Goal: Contribute content: Contribute content

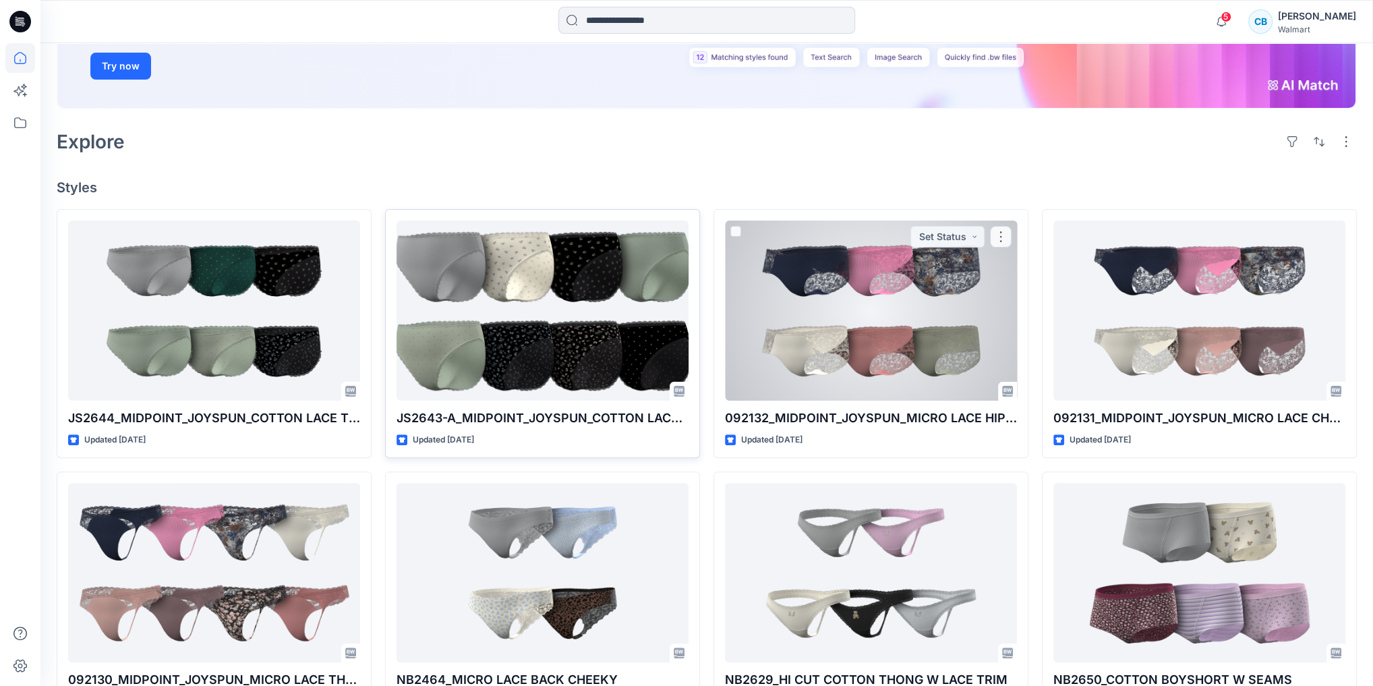
scroll to position [270, 0]
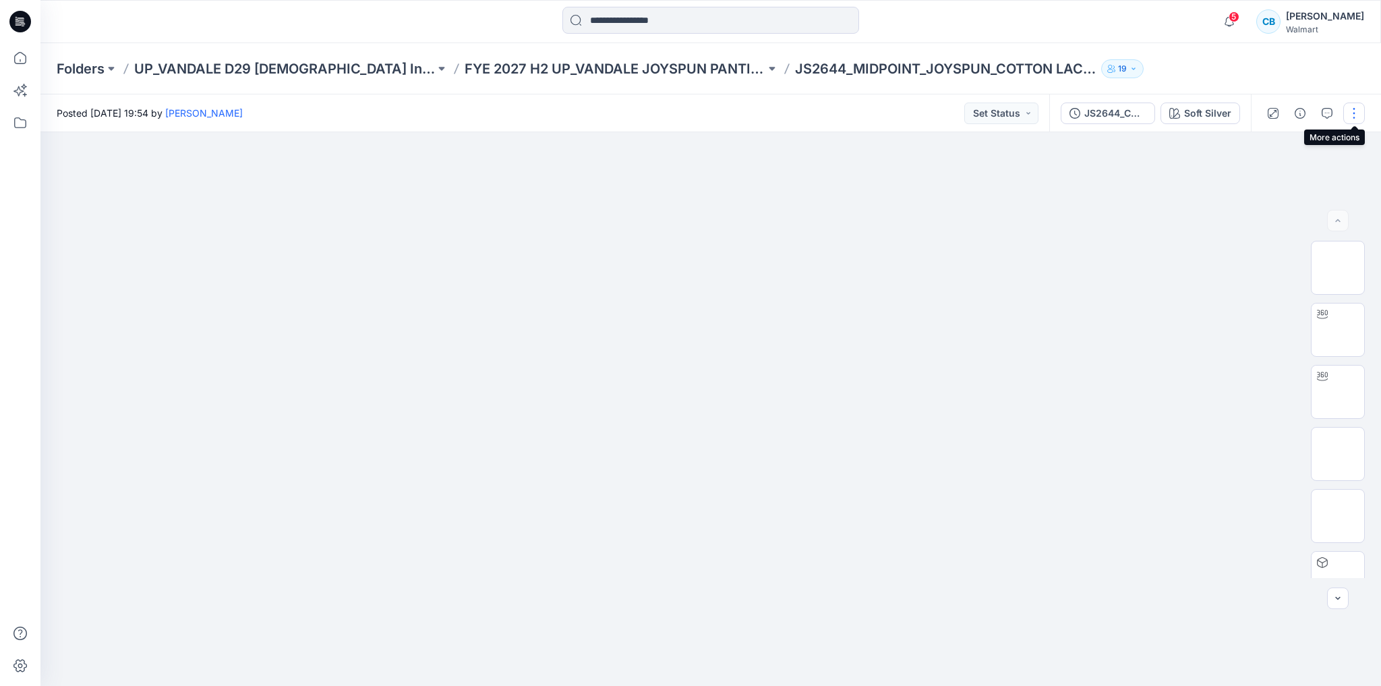
click at [1352, 116] on button "button" at bounding box center [1355, 114] width 22 height 22
click at [1261, 179] on p "Edit" at bounding box center [1268, 182] width 17 height 14
click at [1356, 105] on button "button" at bounding box center [1355, 114] width 22 height 22
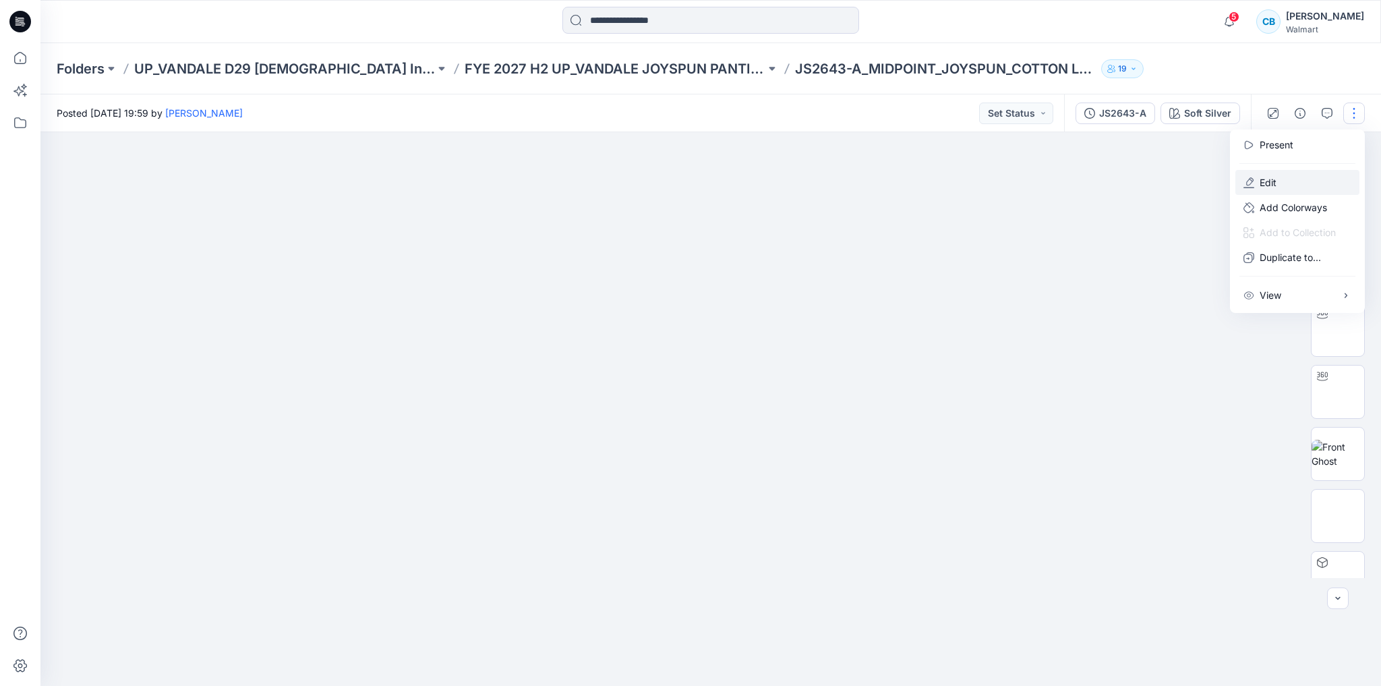
click at [1272, 177] on p "Edit" at bounding box center [1268, 182] width 17 height 14
click at [1351, 111] on button "button" at bounding box center [1355, 114] width 22 height 22
click at [1255, 178] on button "Edit" at bounding box center [1298, 182] width 124 height 25
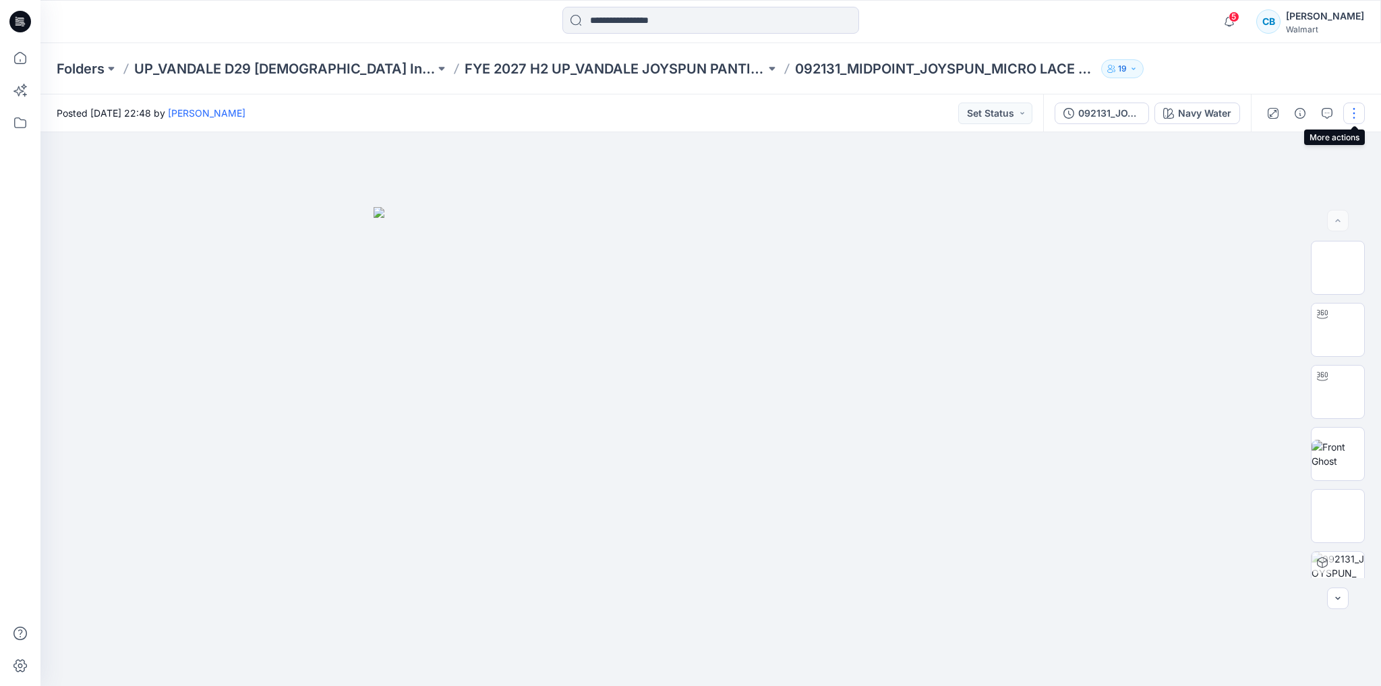
click at [1358, 111] on button "button" at bounding box center [1355, 114] width 22 height 22
click at [1297, 176] on button "Edit" at bounding box center [1298, 182] width 124 height 25
click at [1357, 113] on button "button" at bounding box center [1355, 114] width 22 height 22
click at [1305, 178] on button "Edit" at bounding box center [1298, 182] width 124 height 25
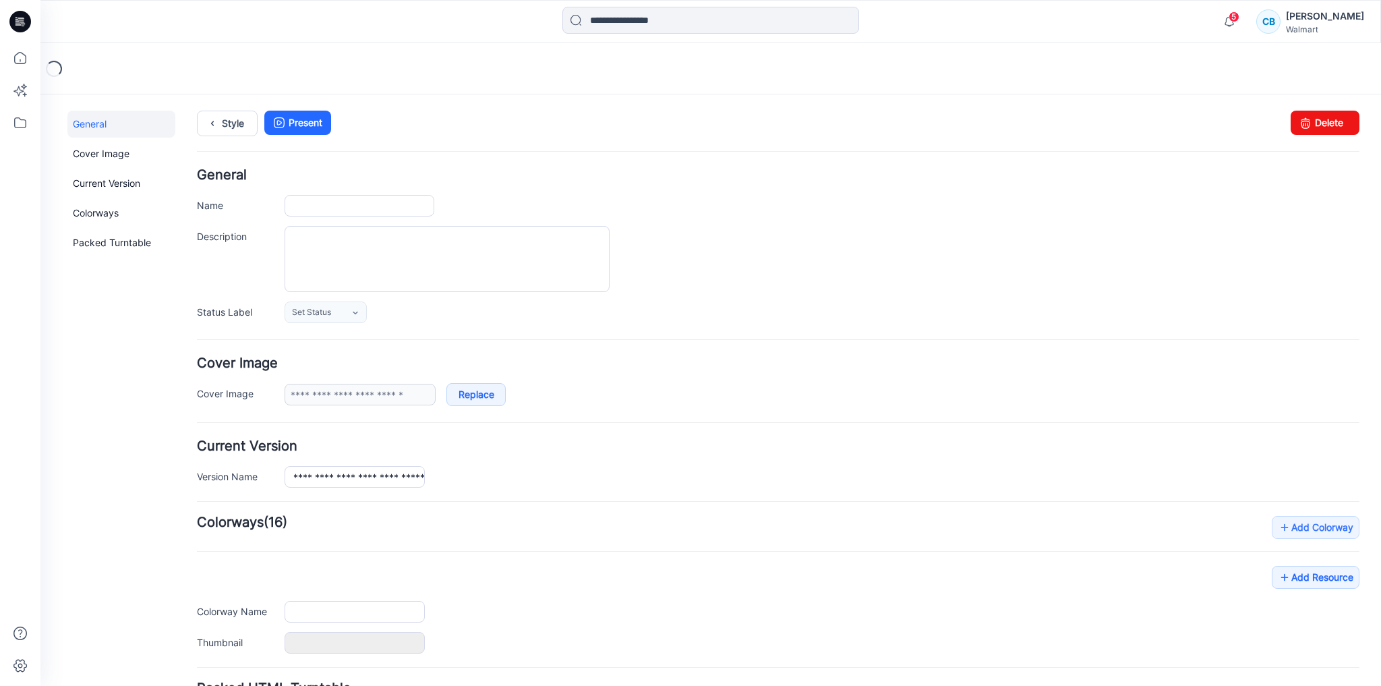
type input "**********"
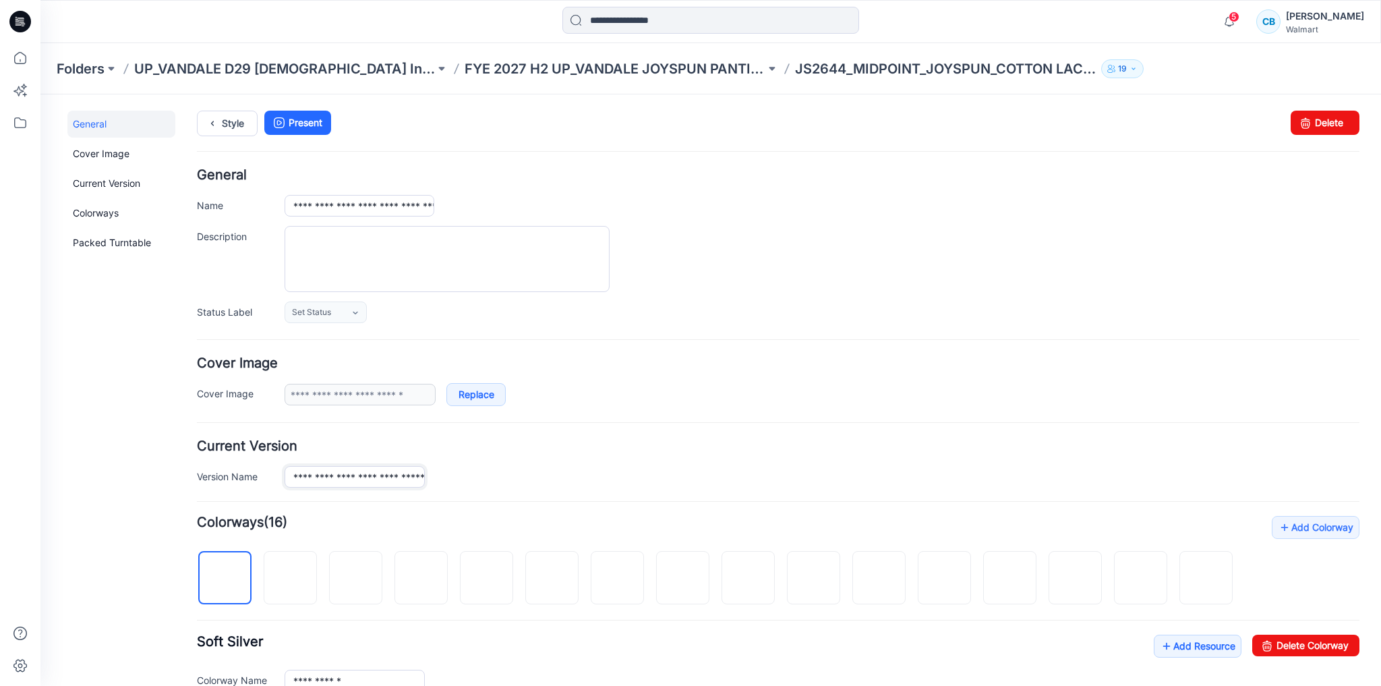
scroll to position [0, 30]
drag, startPoint x: 407, startPoint y: 476, endPoint x: 727, endPoint y: 487, distance: 320.6
click at [727, 487] on form "**********" at bounding box center [778, 620] width 1163 height 903
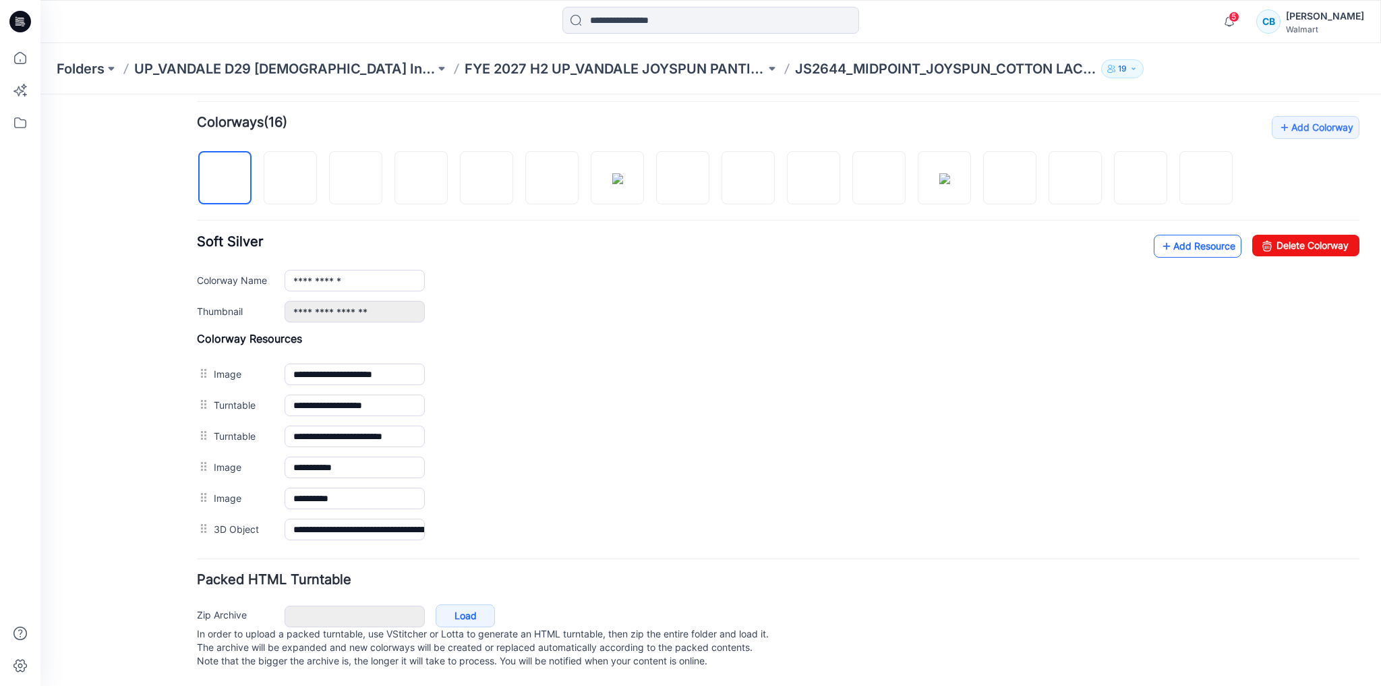
scroll to position [0, 0]
click at [1168, 243] on link "Add Resource" at bounding box center [1198, 246] width 88 height 23
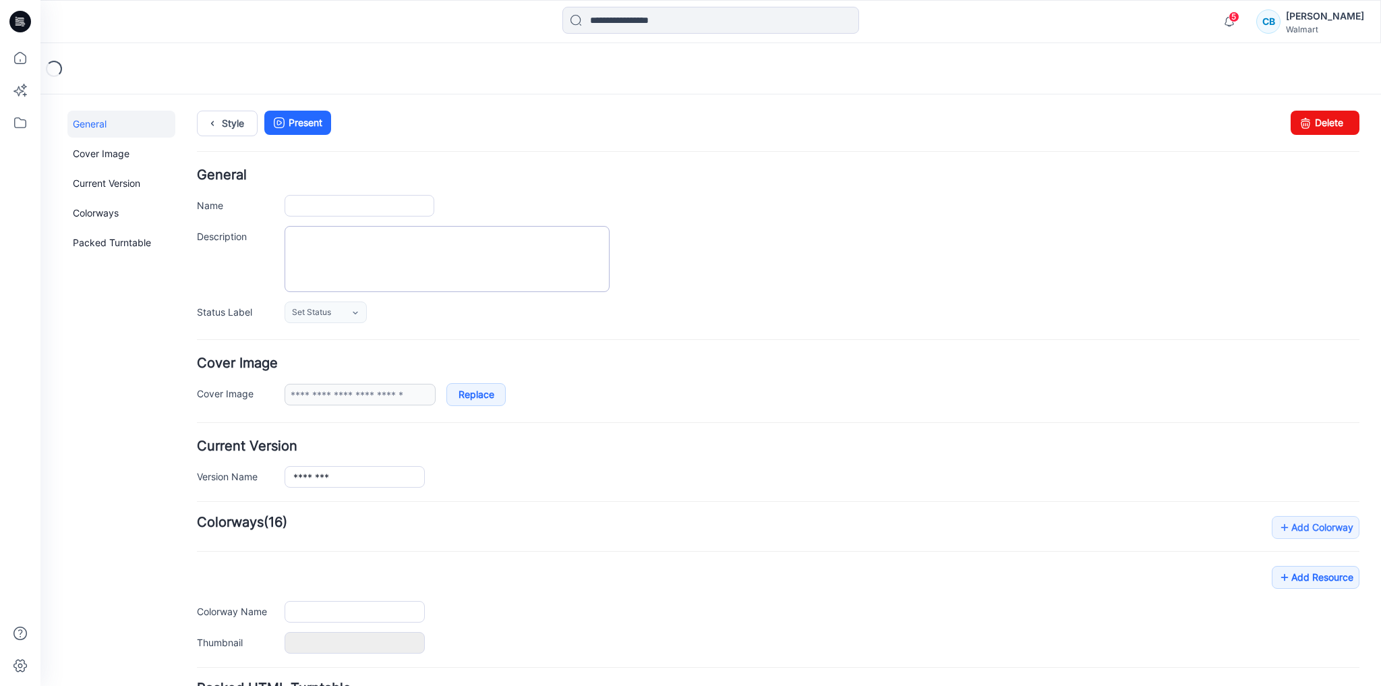
type input "**********"
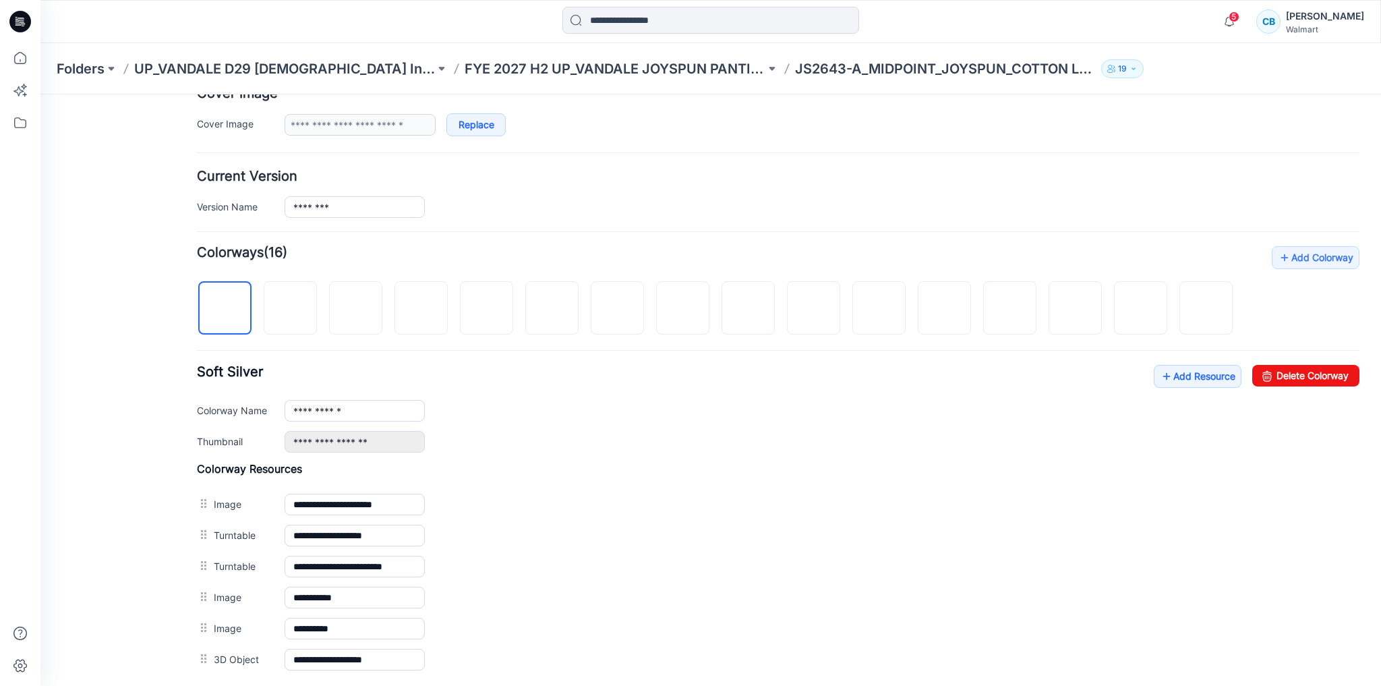
scroll to position [403, 0]
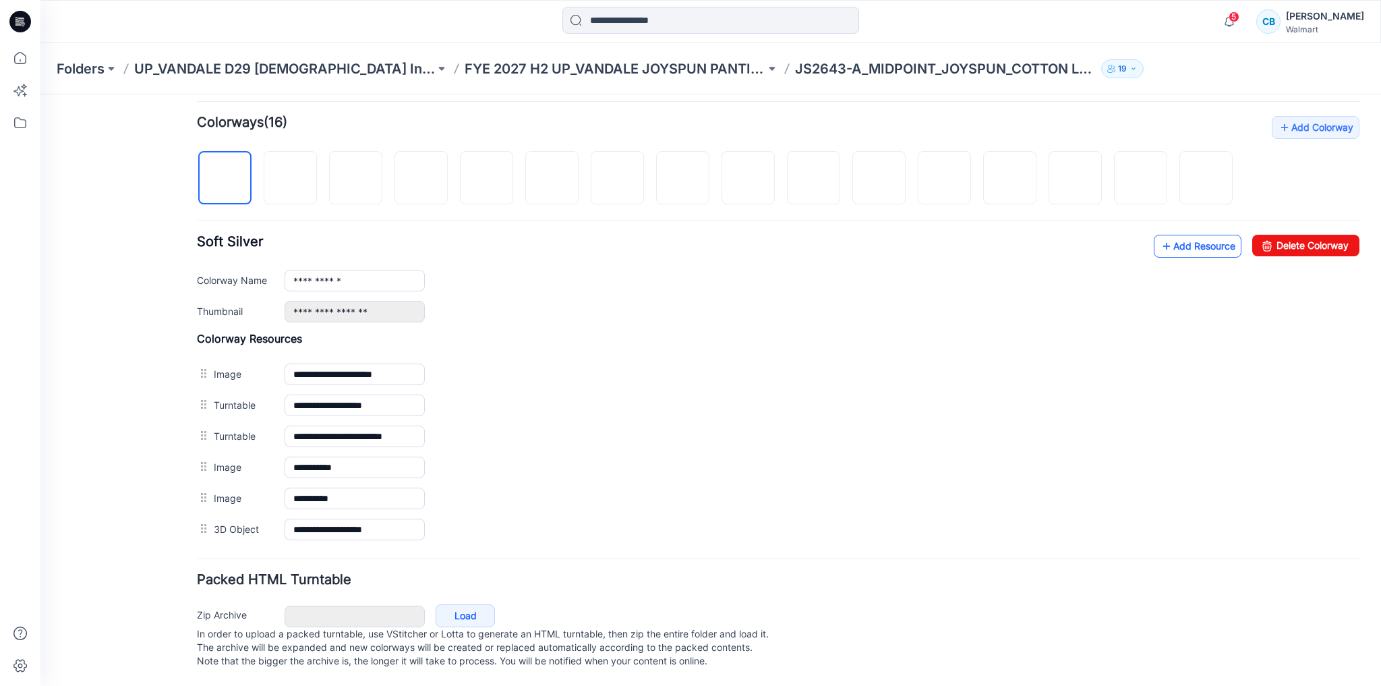
click at [1160, 242] on icon at bounding box center [1166, 246] width 13 height 22
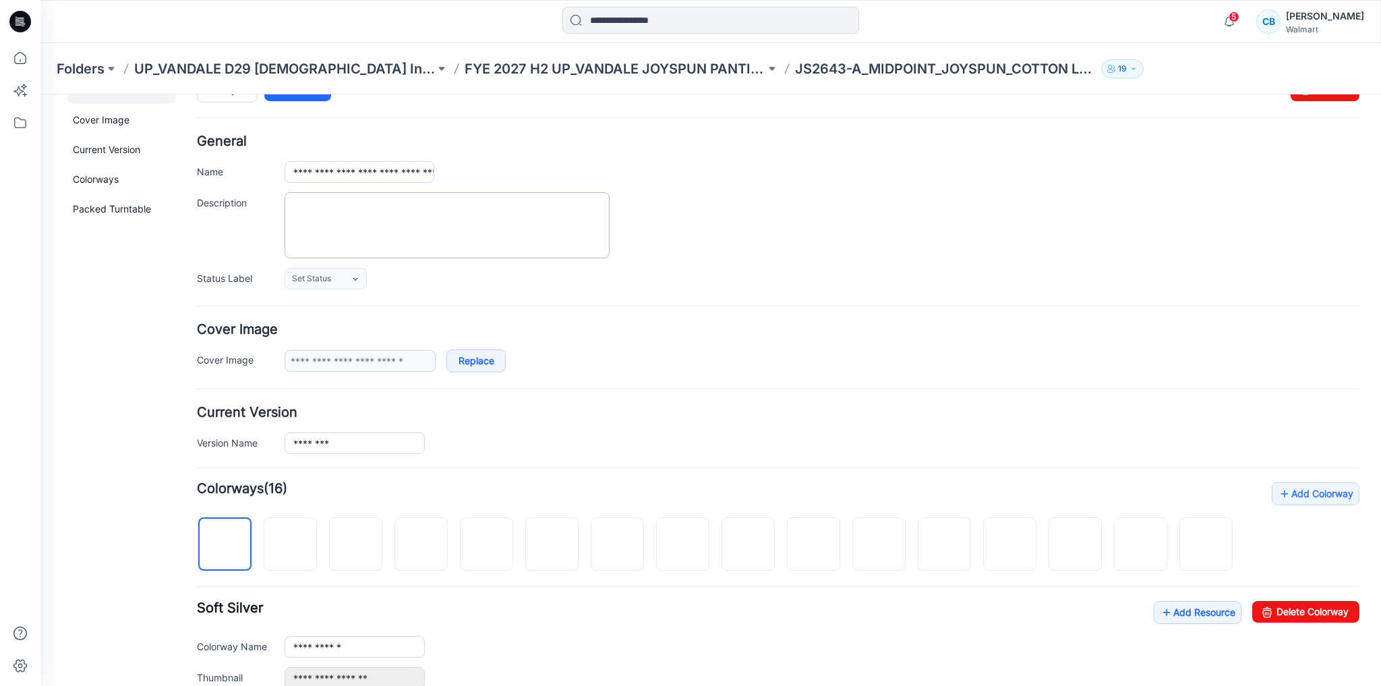
scroll to position [0, 0]
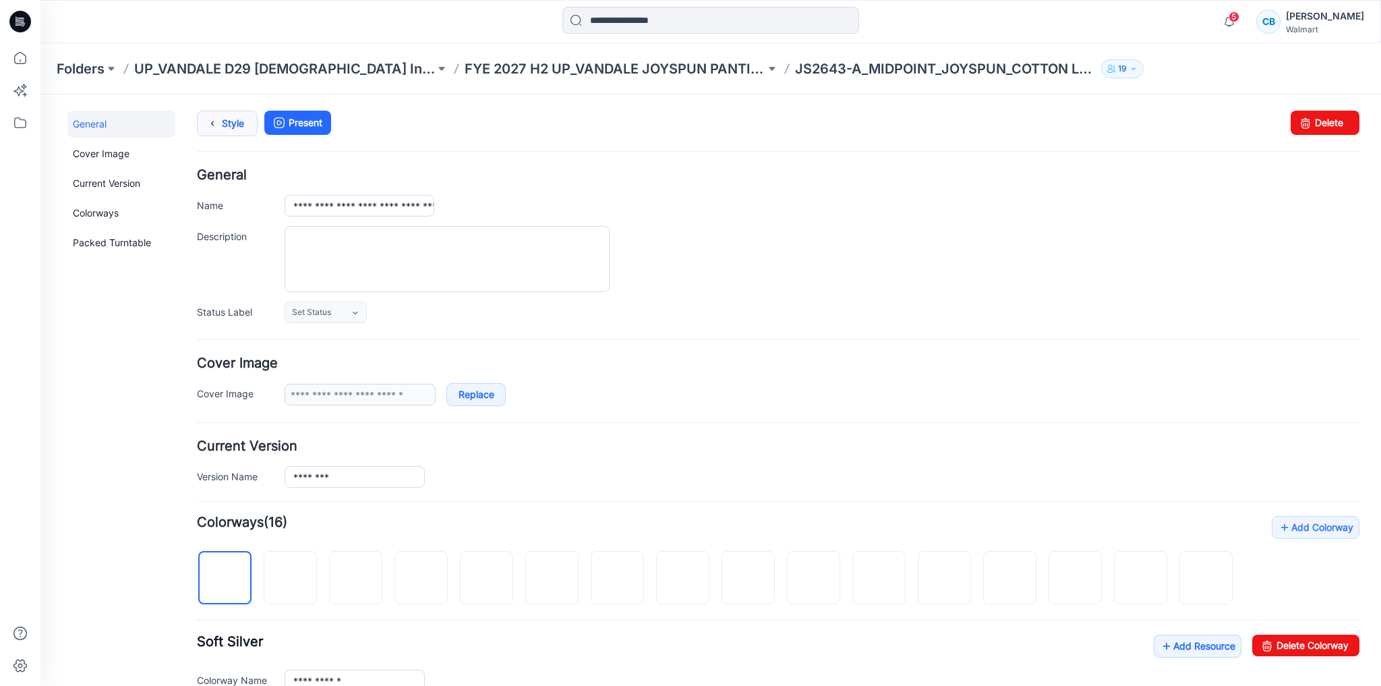
click at [224, 130] on link "Style" at bounding box center [227, 124] width 61 height 26
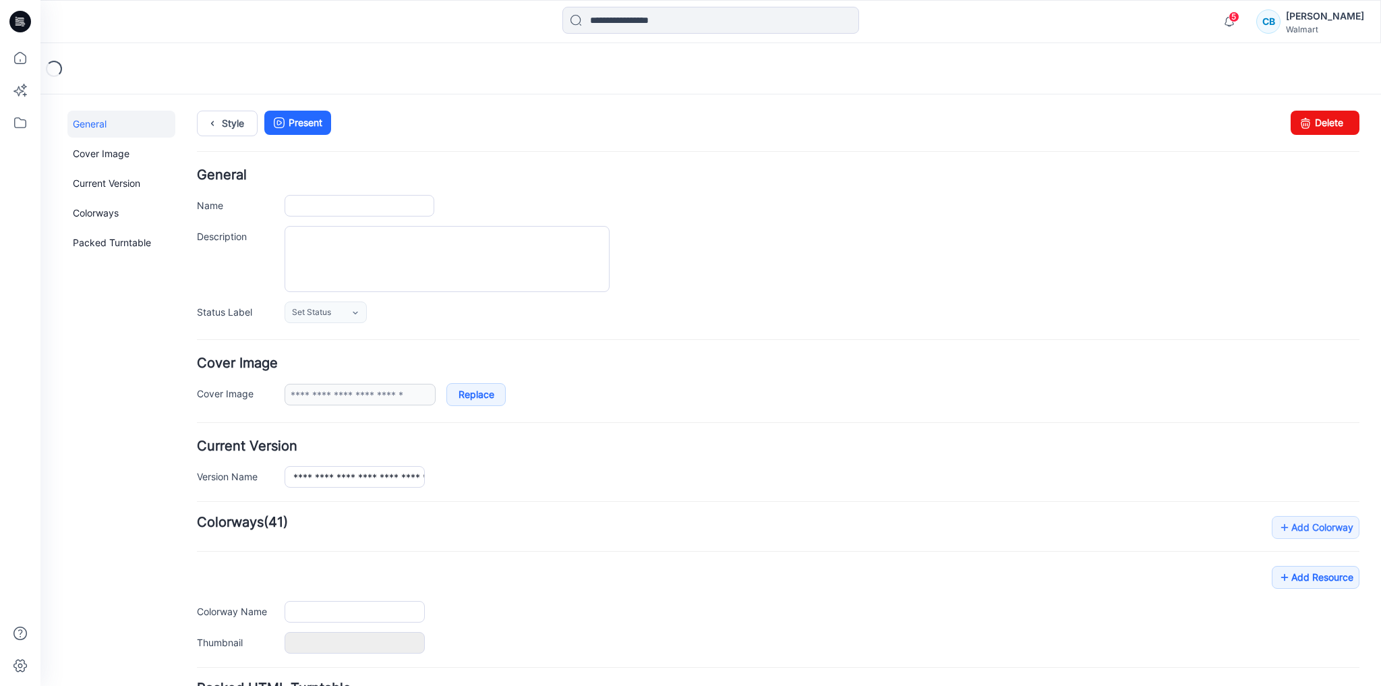
type input "**********"
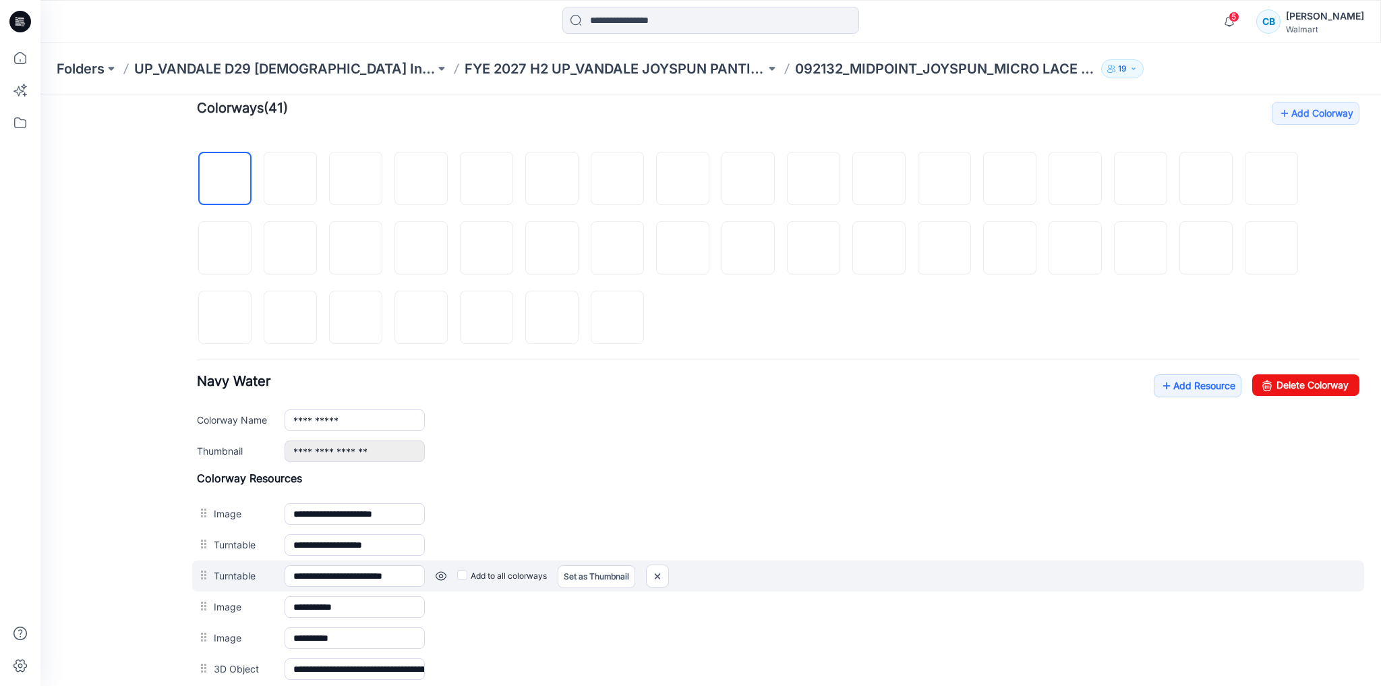
scroll to position [540, 0]
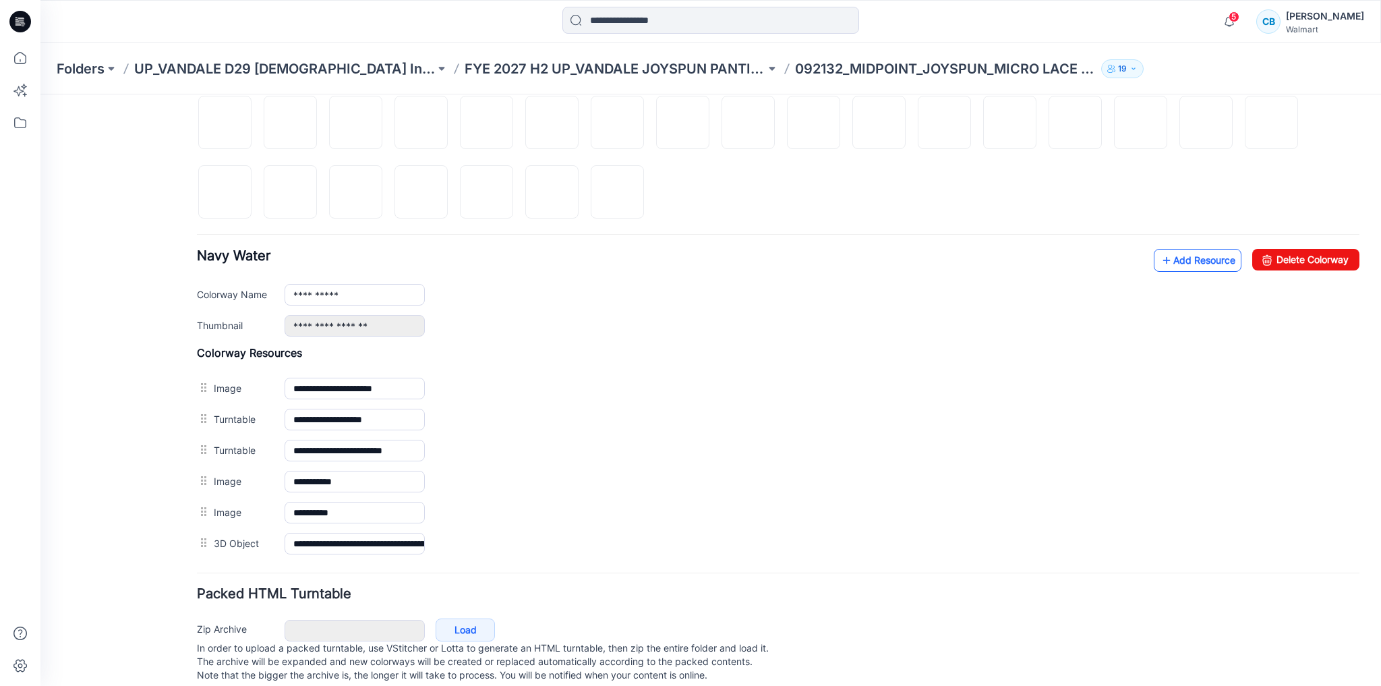
click at [1188, 255] on link "Add Resource" at bounding box center [1198, 260] width 88 height 23
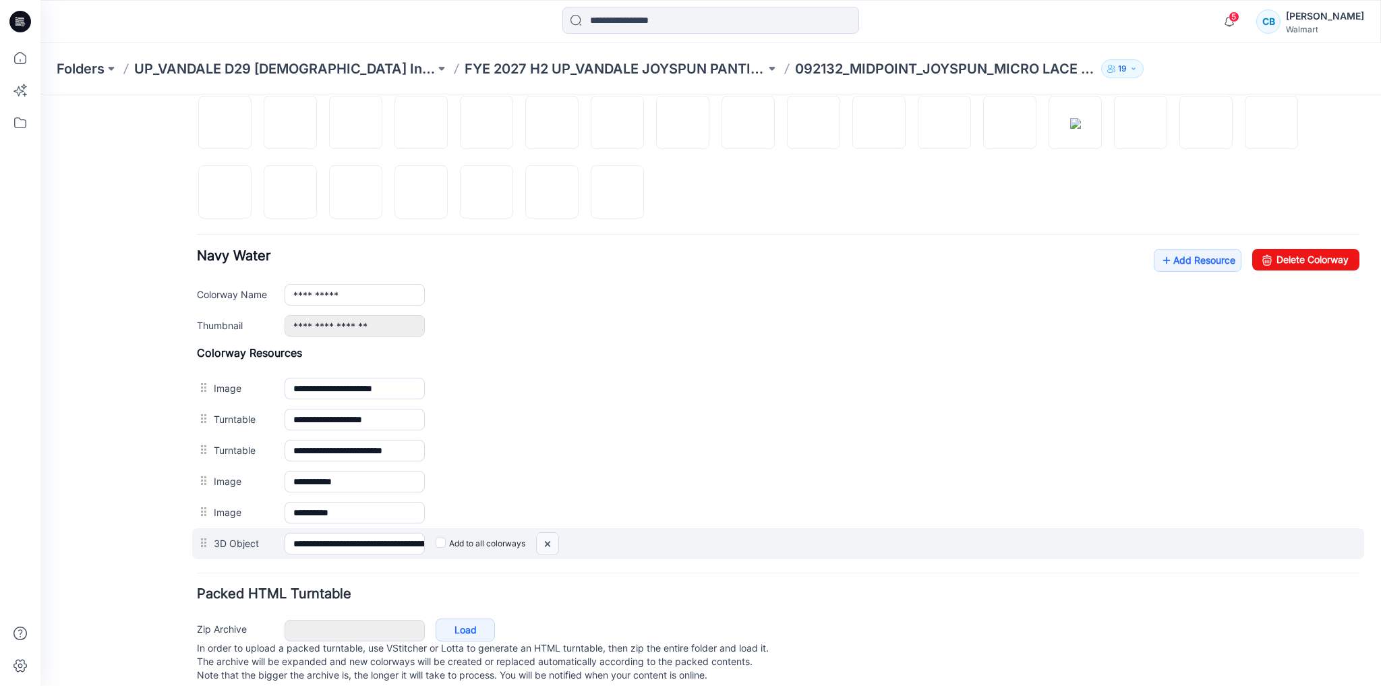
drag, startPoint x: 544, startPoint y: 536, endPoint x: 784, endPoint y: 138, distance: 464.4
click at [544, 536] on img at bounding box center [548, 544] width 22 height 22
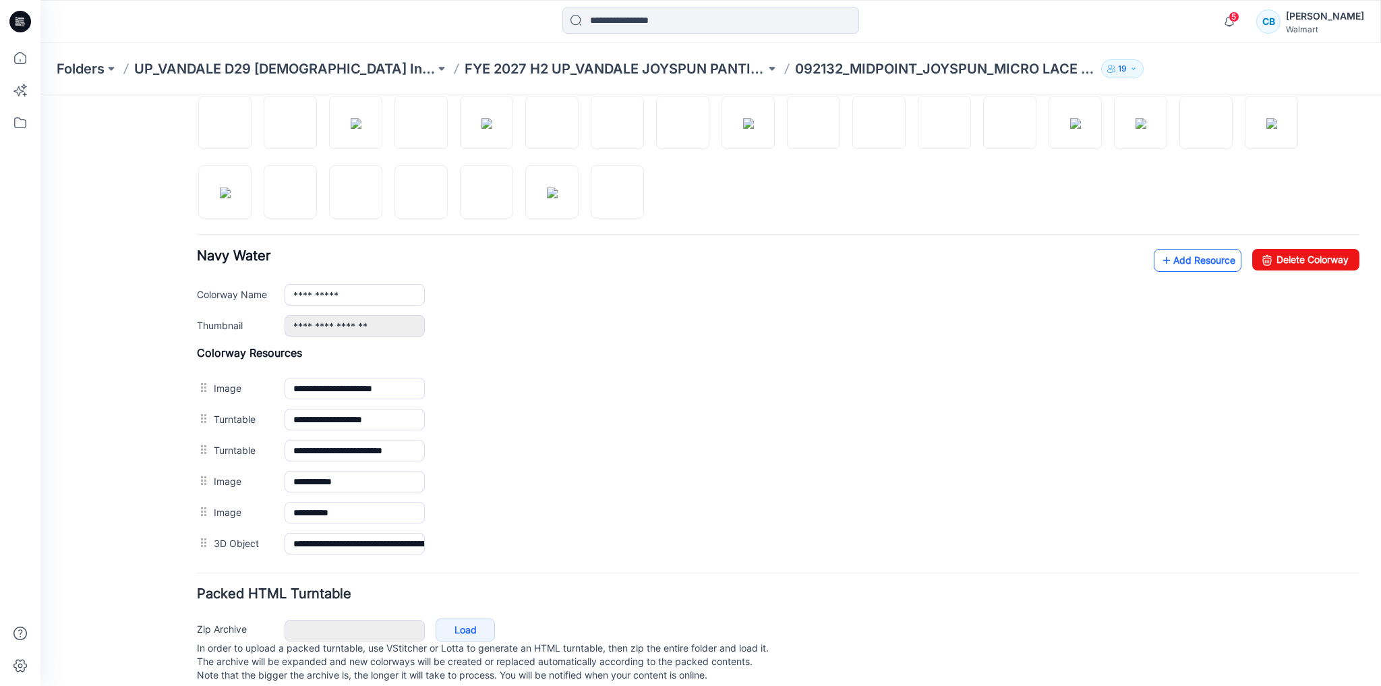
click at [1181, 258] on link "Add Resource" at bounding box center [1198, 260] width 88 height 23
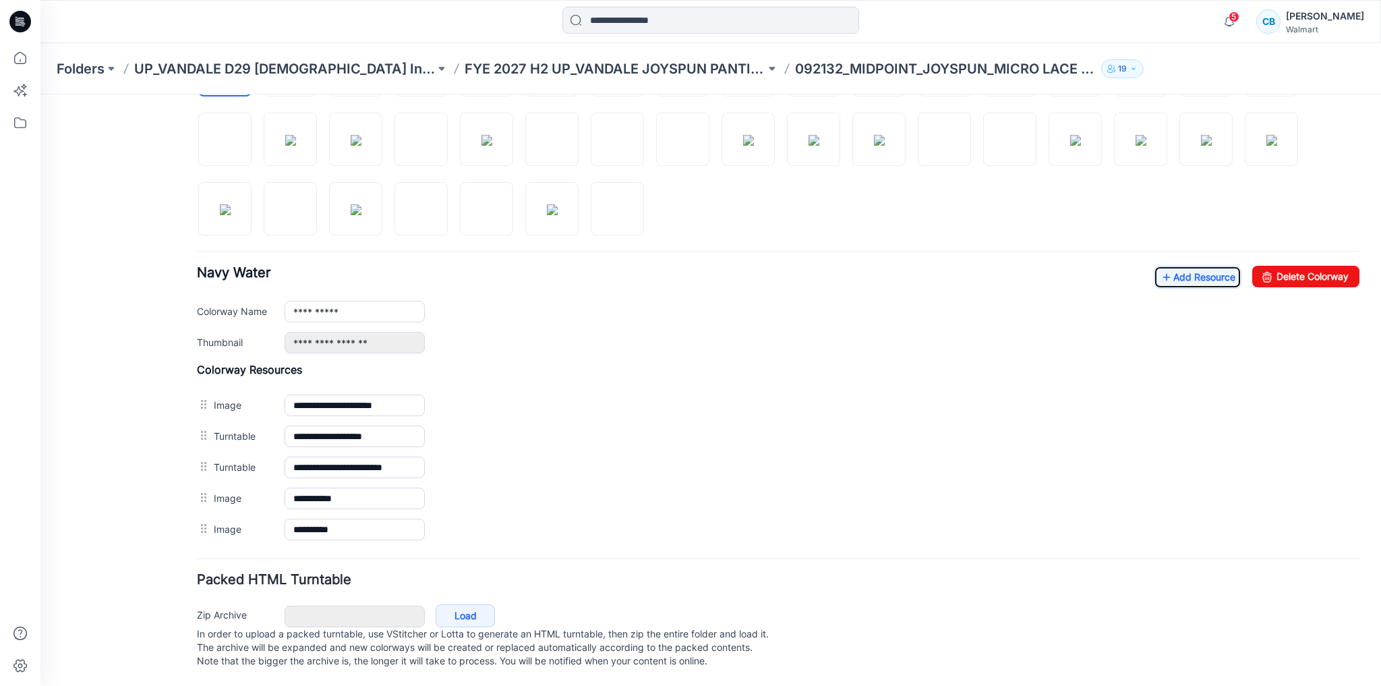
scroll to position [525, 0]
click at [1170, 269] on link "Add Resource" at bounding box center [1198, 277] width 88 height 23
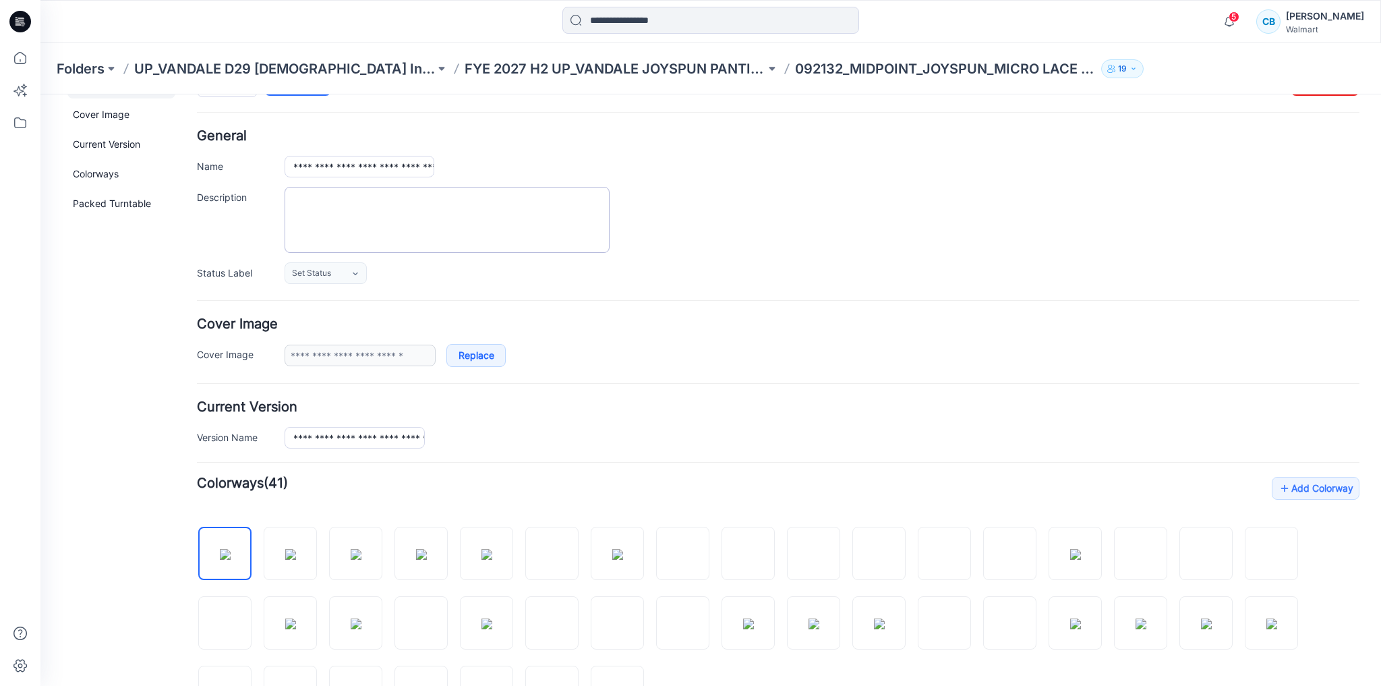
scroll to position [0, 0]
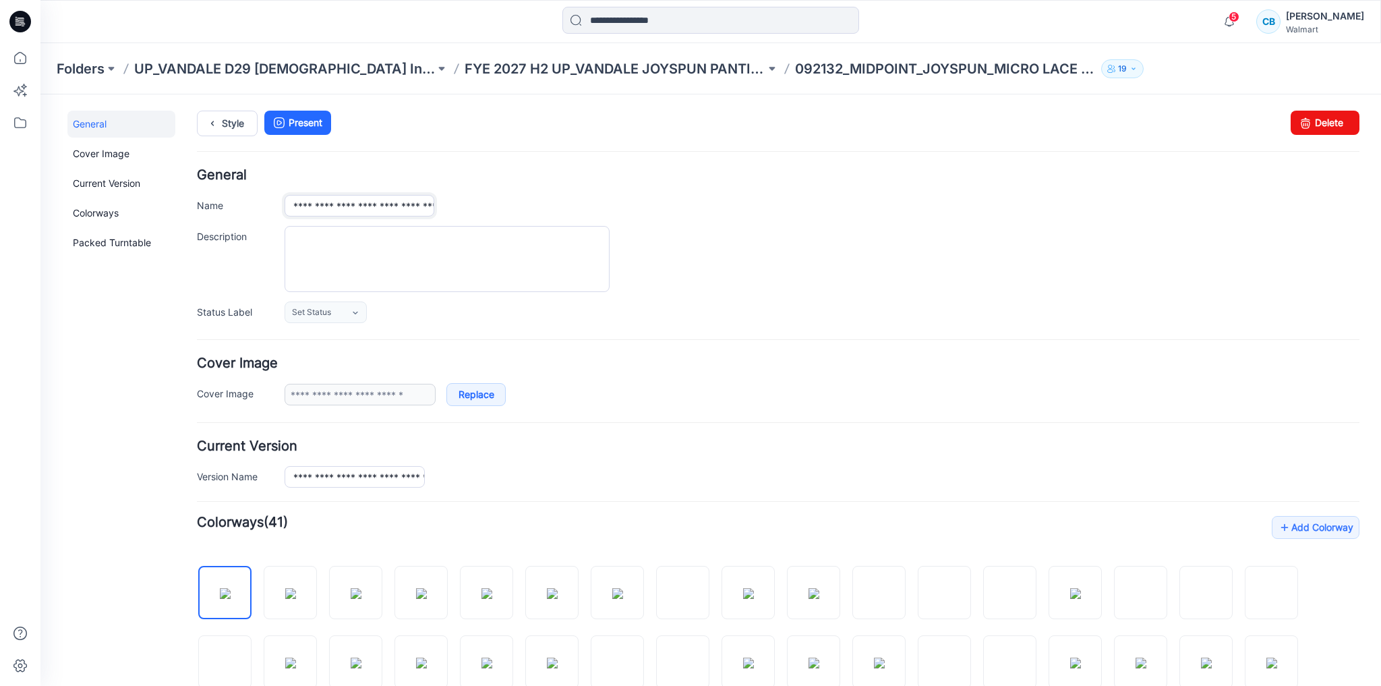
click at [295, 202] on input "**********" at bounding box center [360, 206] width 150 height 22
type input "**********"
click at [739, 171] on h4 "General" at bounding box center [778, 175] width 1163 height 13
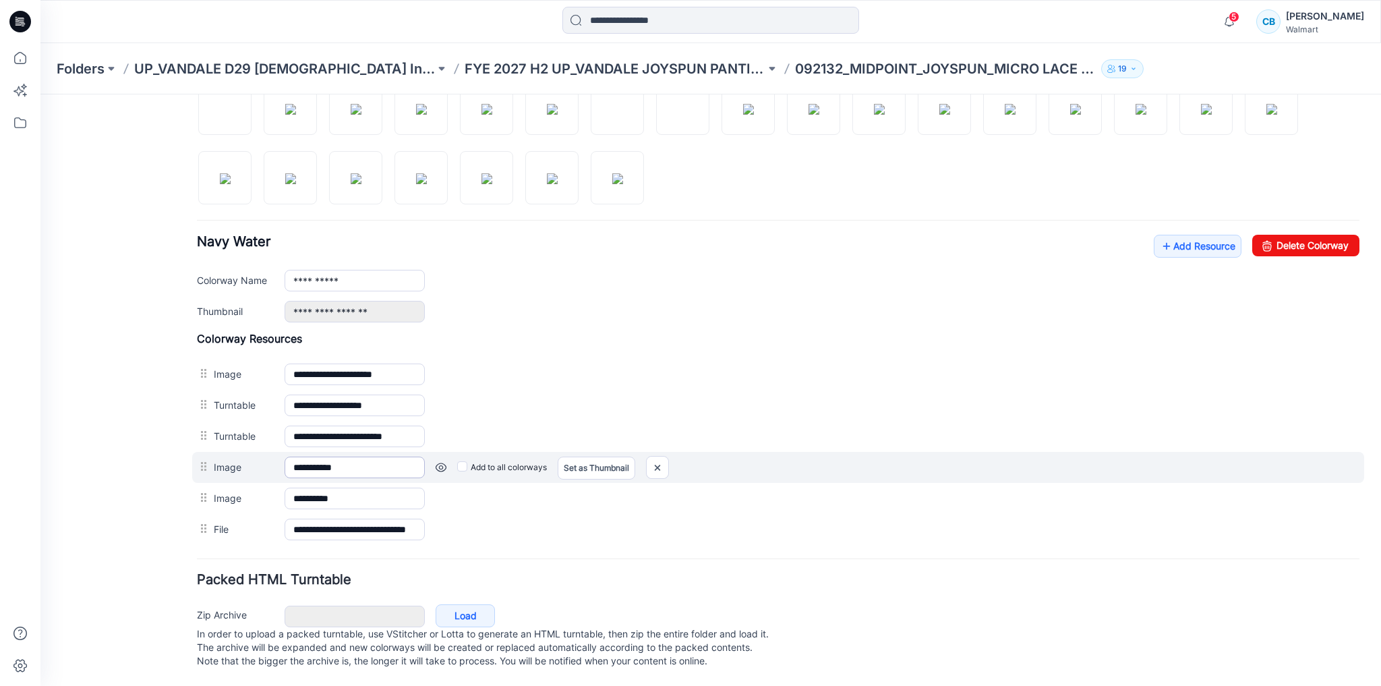
scroll to position [556, 0]
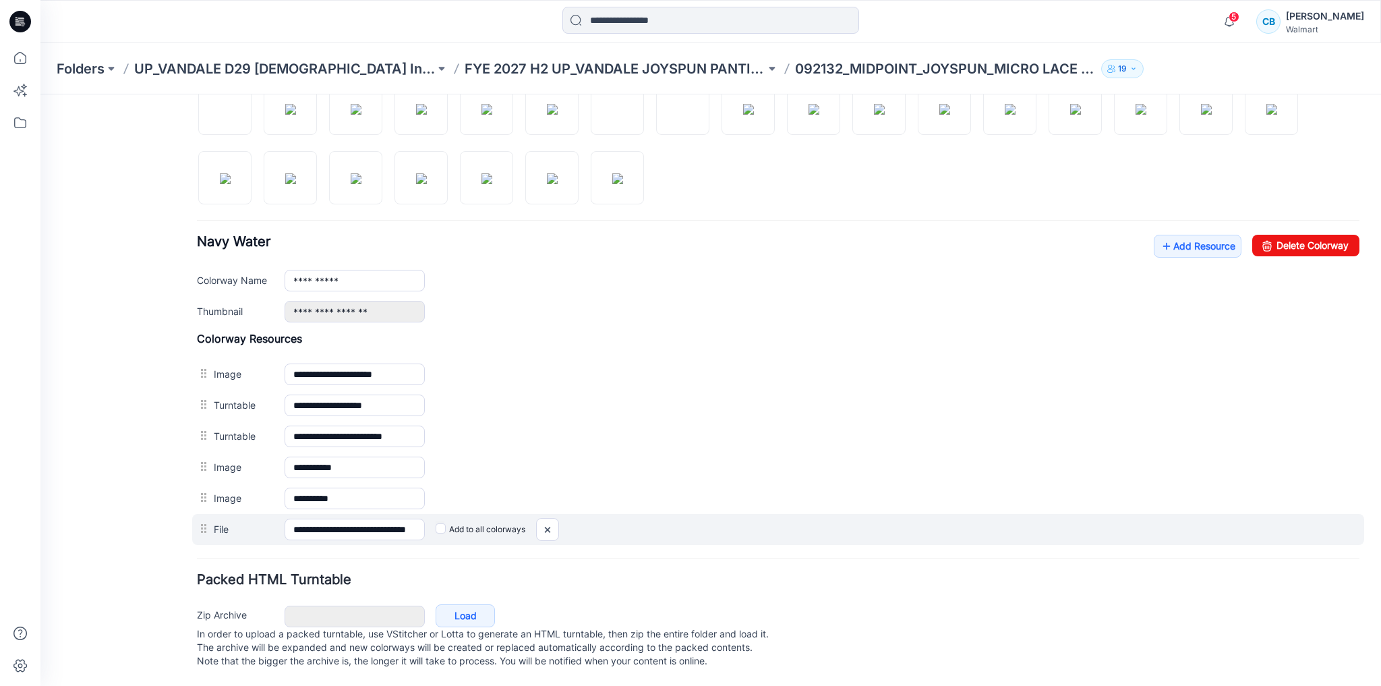
click at [449, 519] on label "Add to all colorways" at bounding box center [481, 530] width 90 height 22
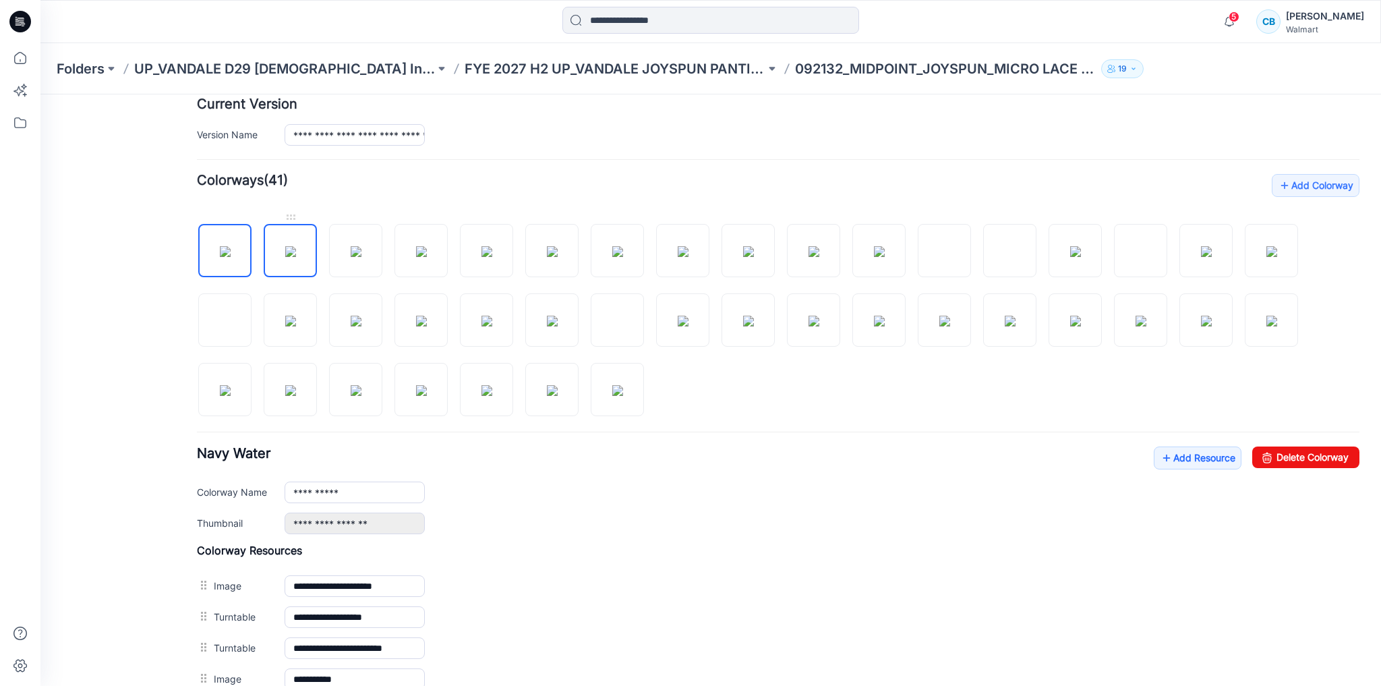
scroll to position [341, 0]
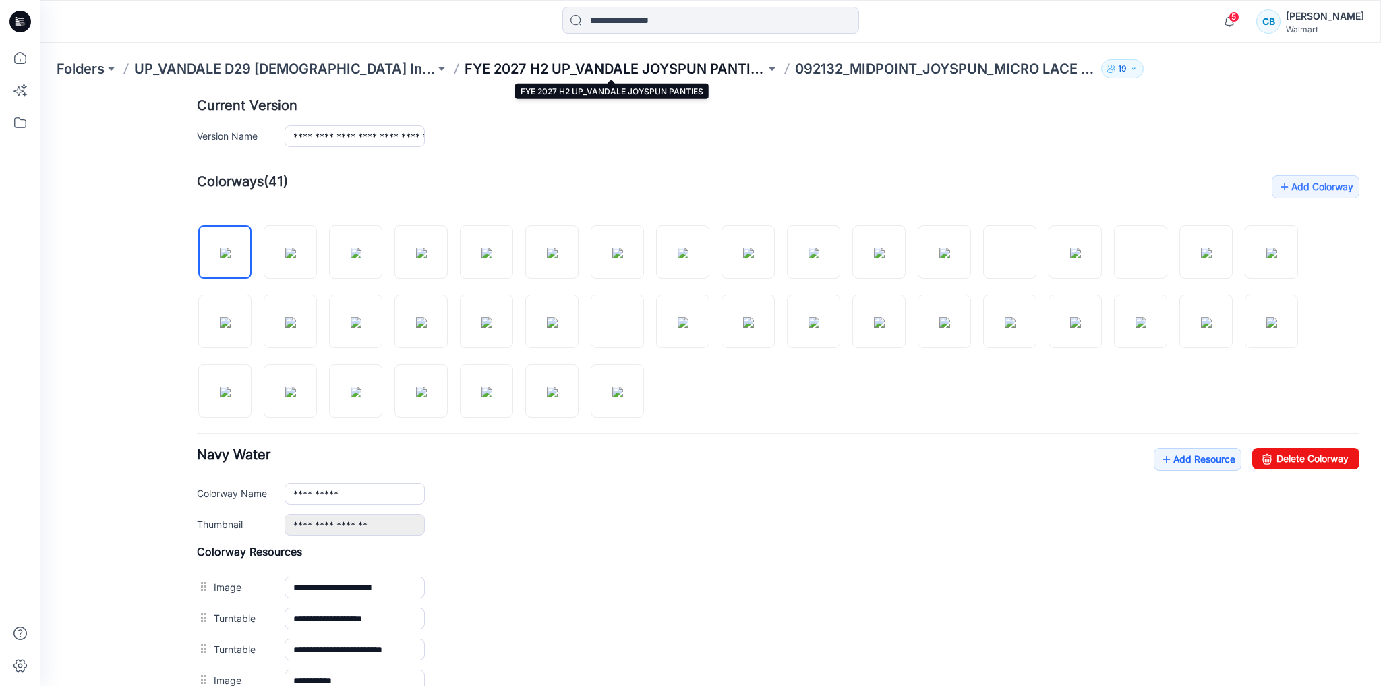
click at [724, 59] on p "FYE 2027 H2 UP_VANDALE JOYSPUN PANTIES" at bounding box center [615, 68] width 301 height 19
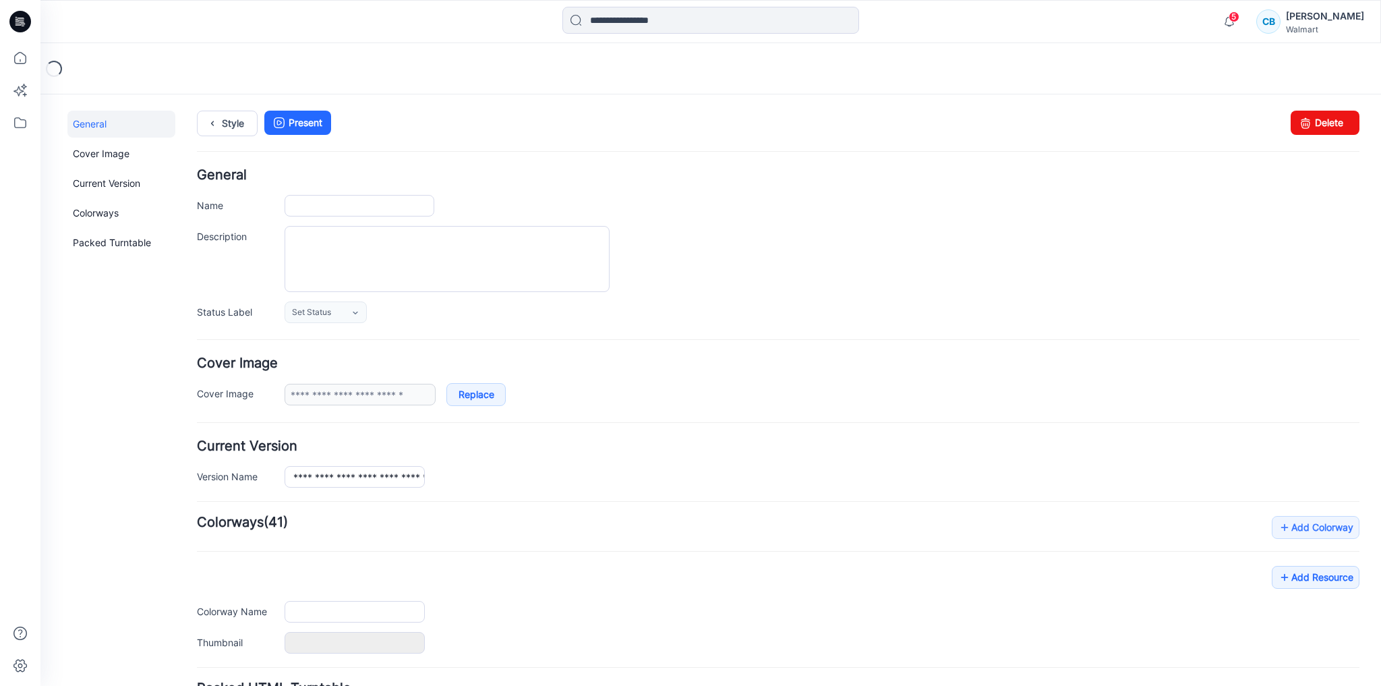
type input "**********"
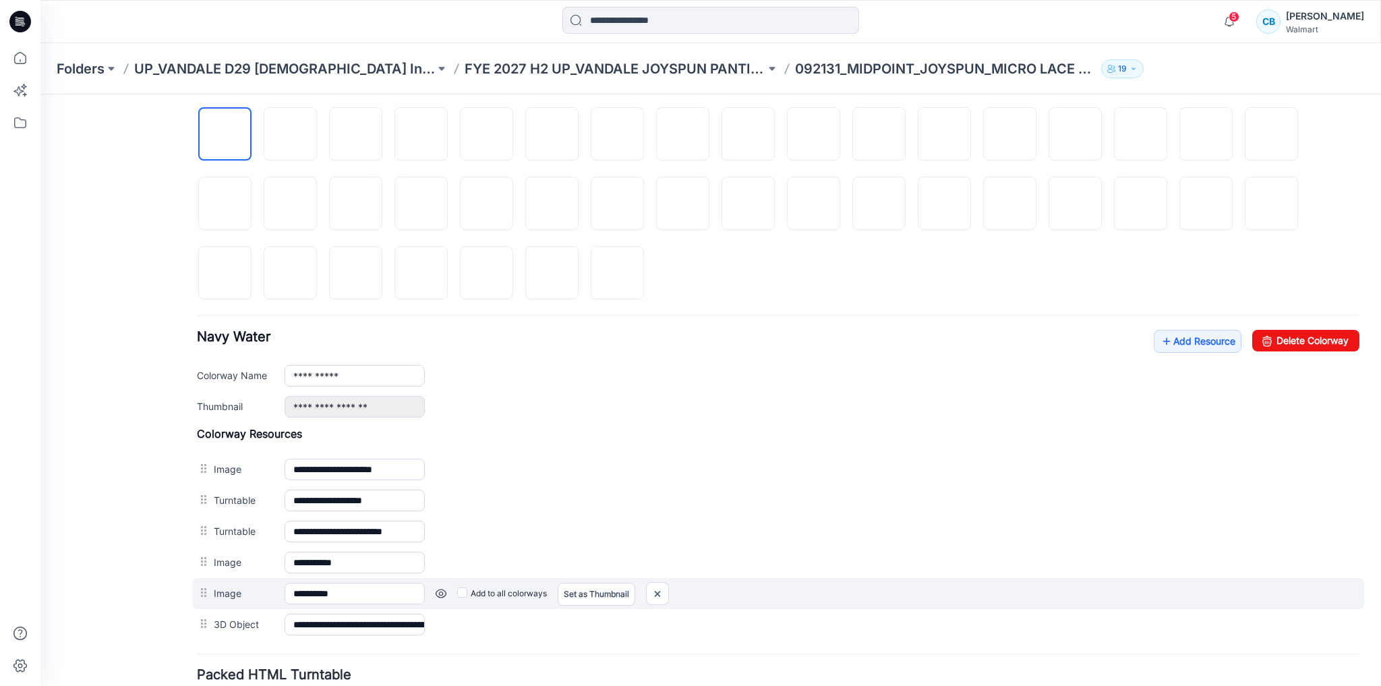
scroll to position [540, 0]
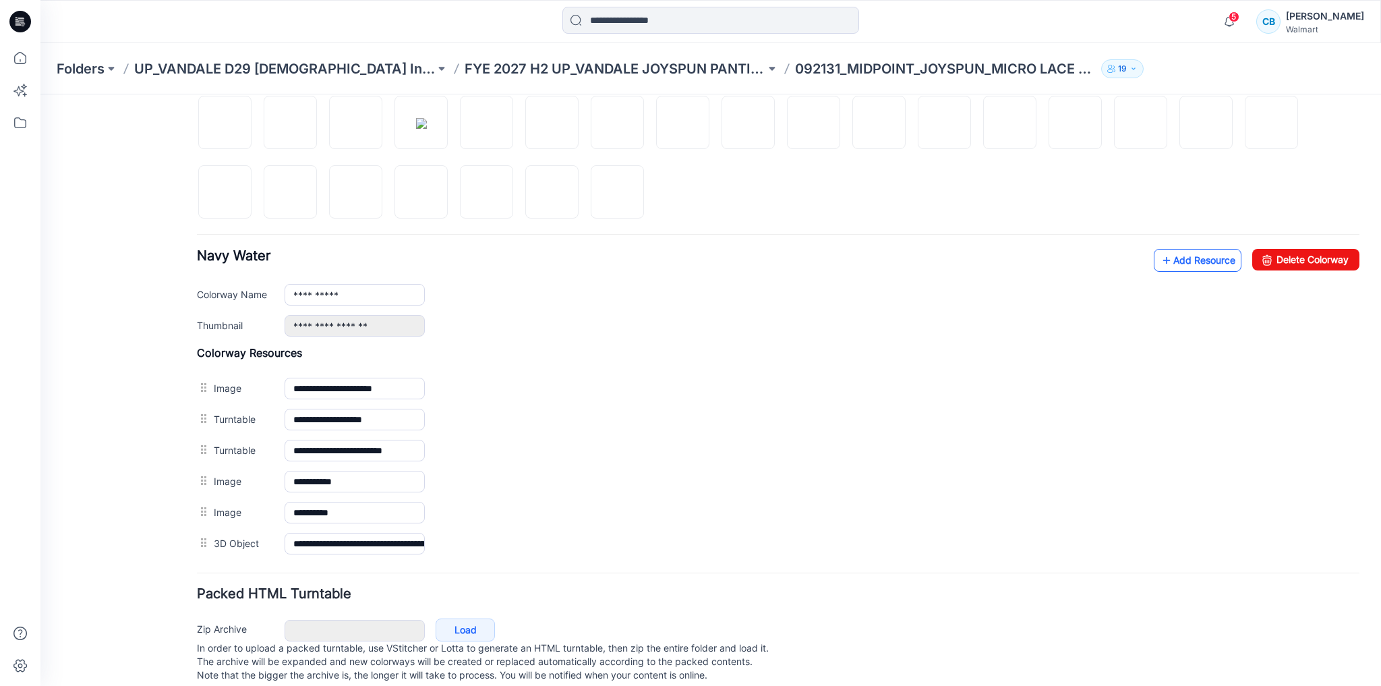
click at [1195, 256] on link "Add Resource" at bounding box center [1198, 260] width 88 height 23
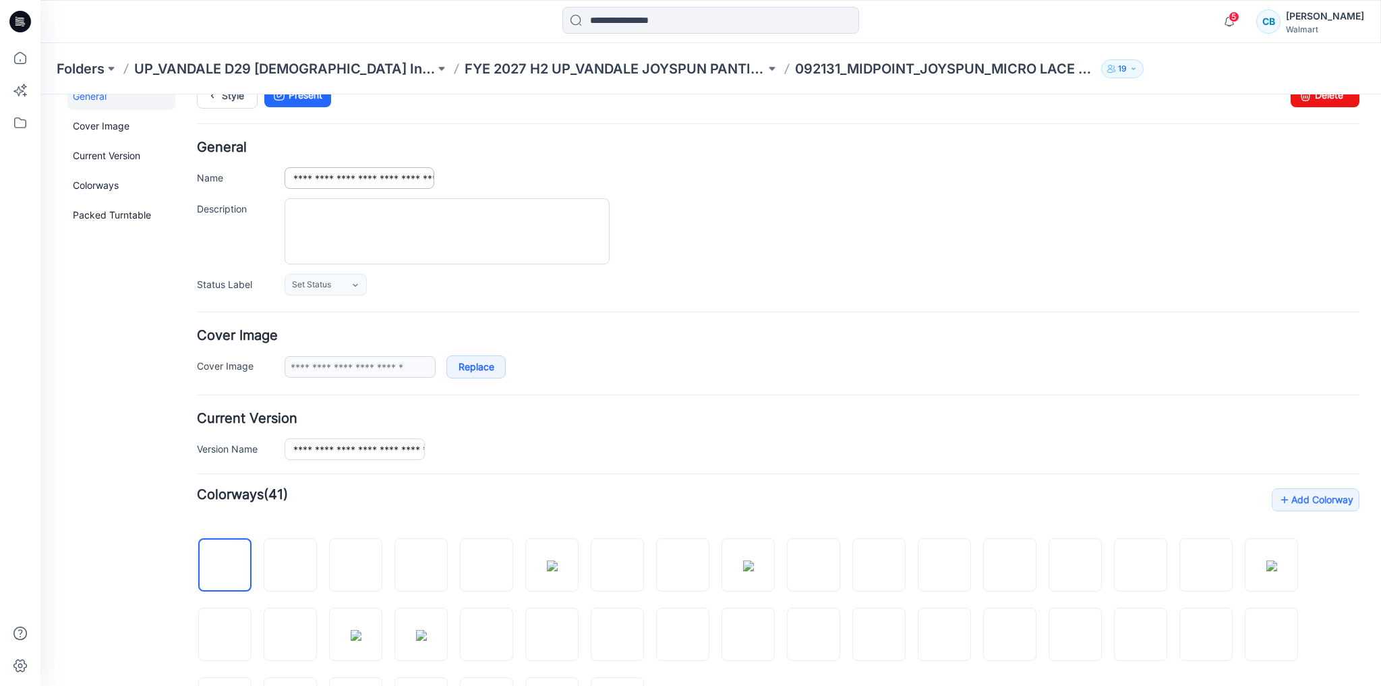
scroll to position [0, 0]
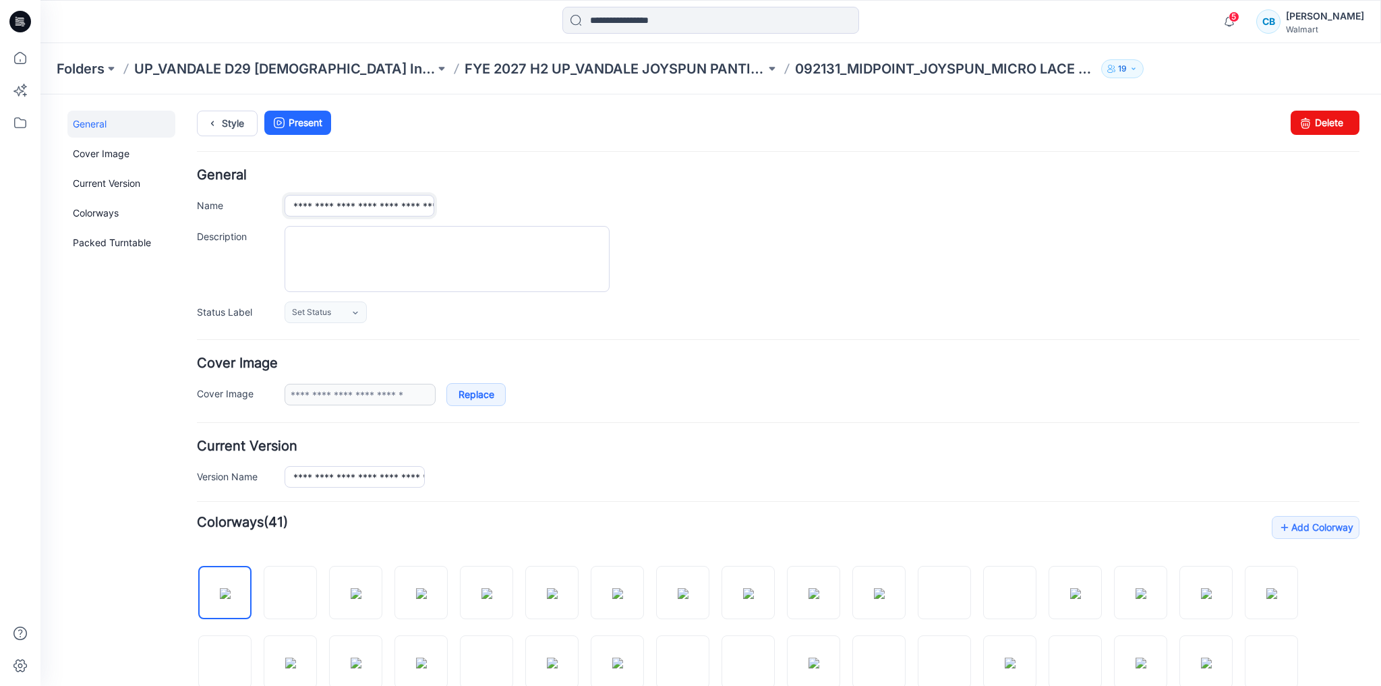
click at [297, 205] on input "**********" at bounding box center [360, 206] width 150 height 22
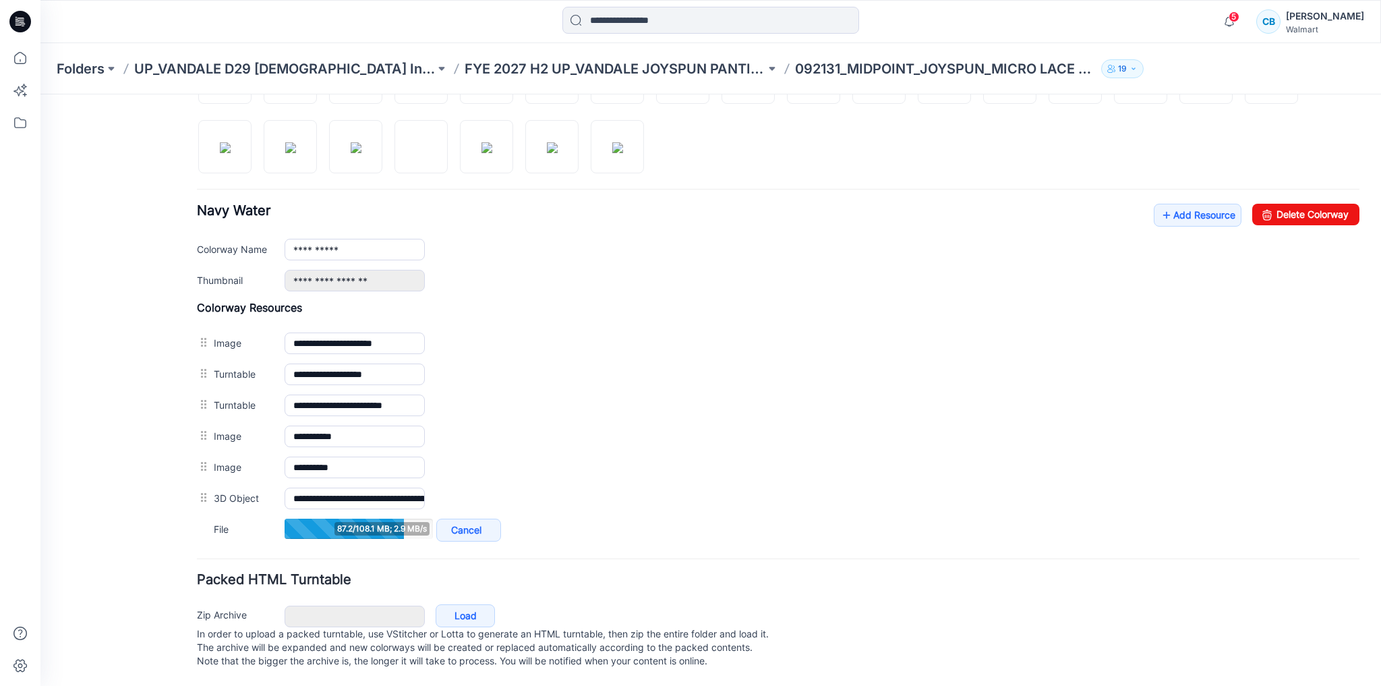
scroll to position [587, 0]
type input "**********"
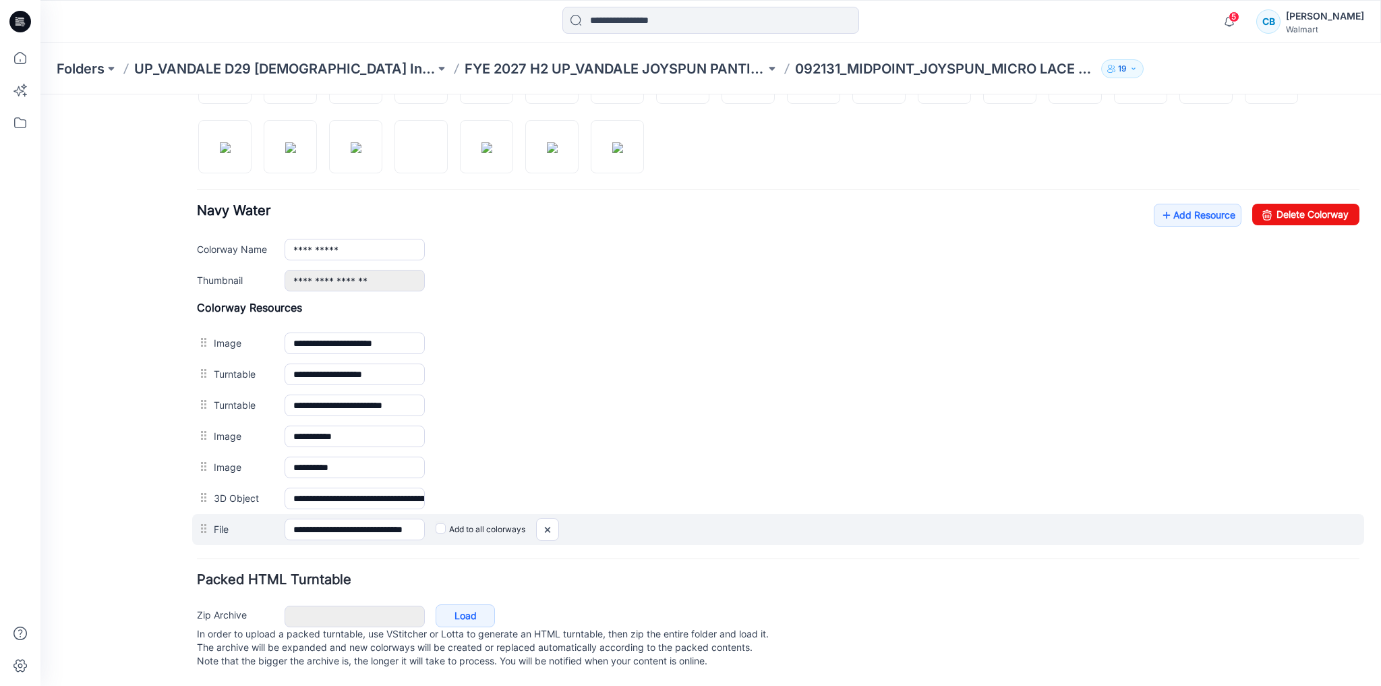
click at [455, 519] on label "Add to all colorways" at bounding box center [481, 530] width 90 height 22
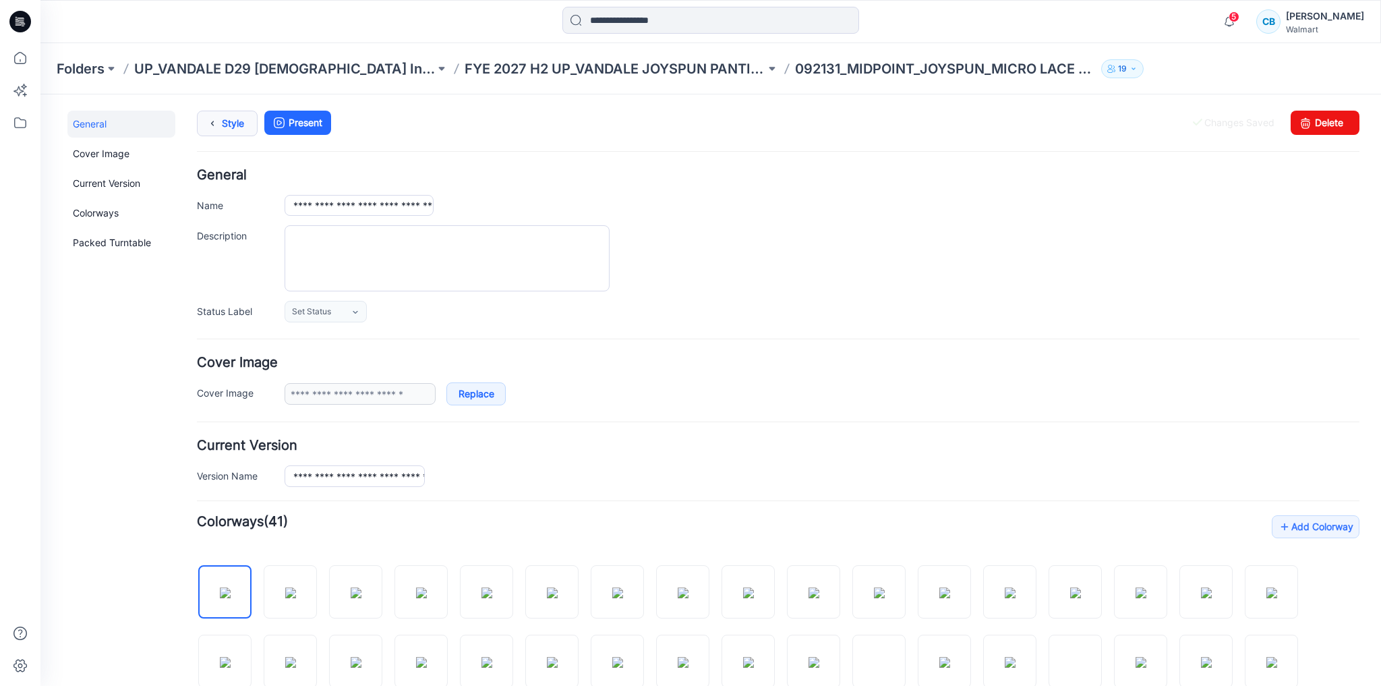
click at [214, 123] on icon at bounding box center [212, 123] width 19 height 24
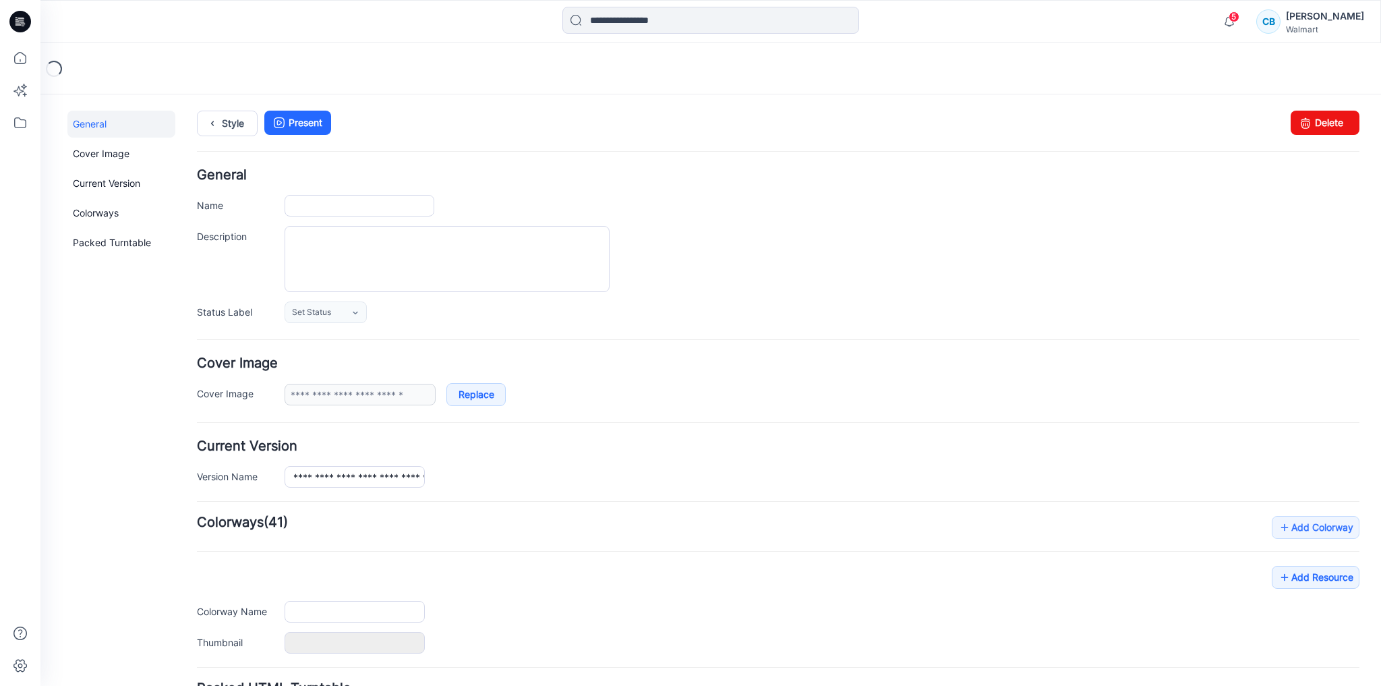
type input "**********"
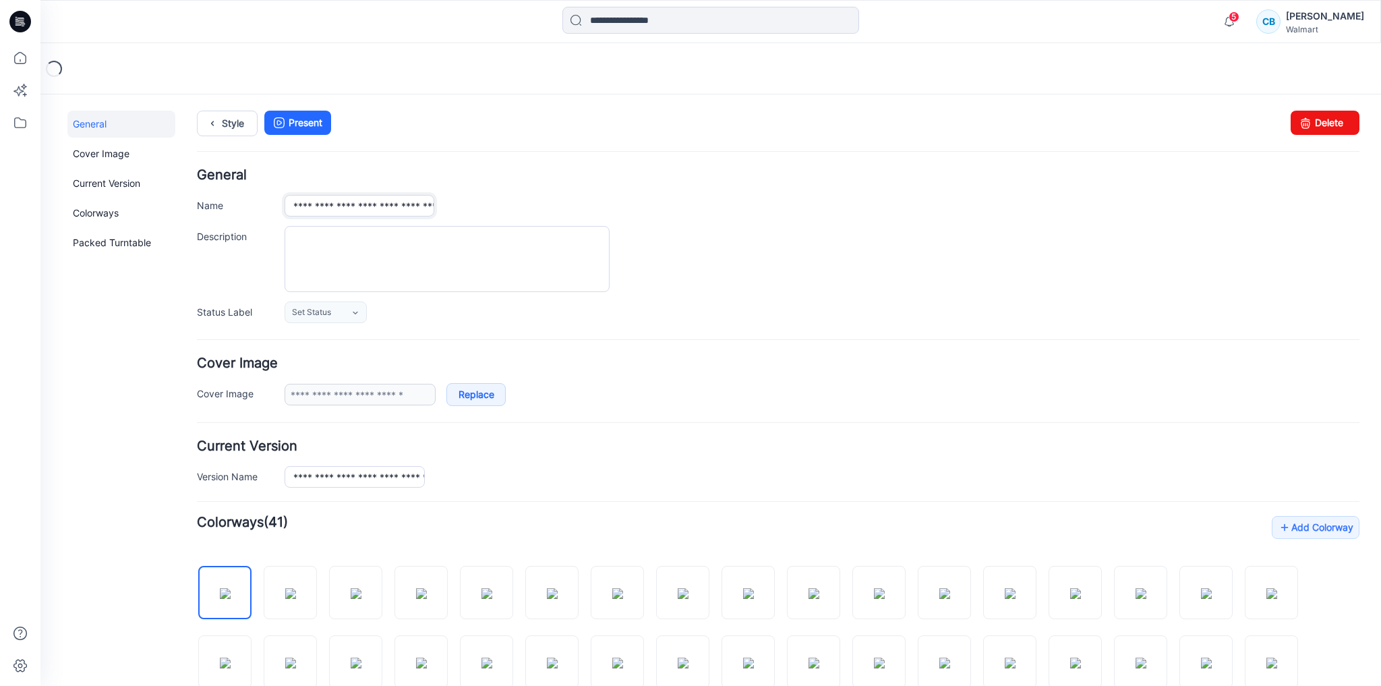
click at [292, 208] on input "**********" at bounding box center [360, 206] width 150 height 22
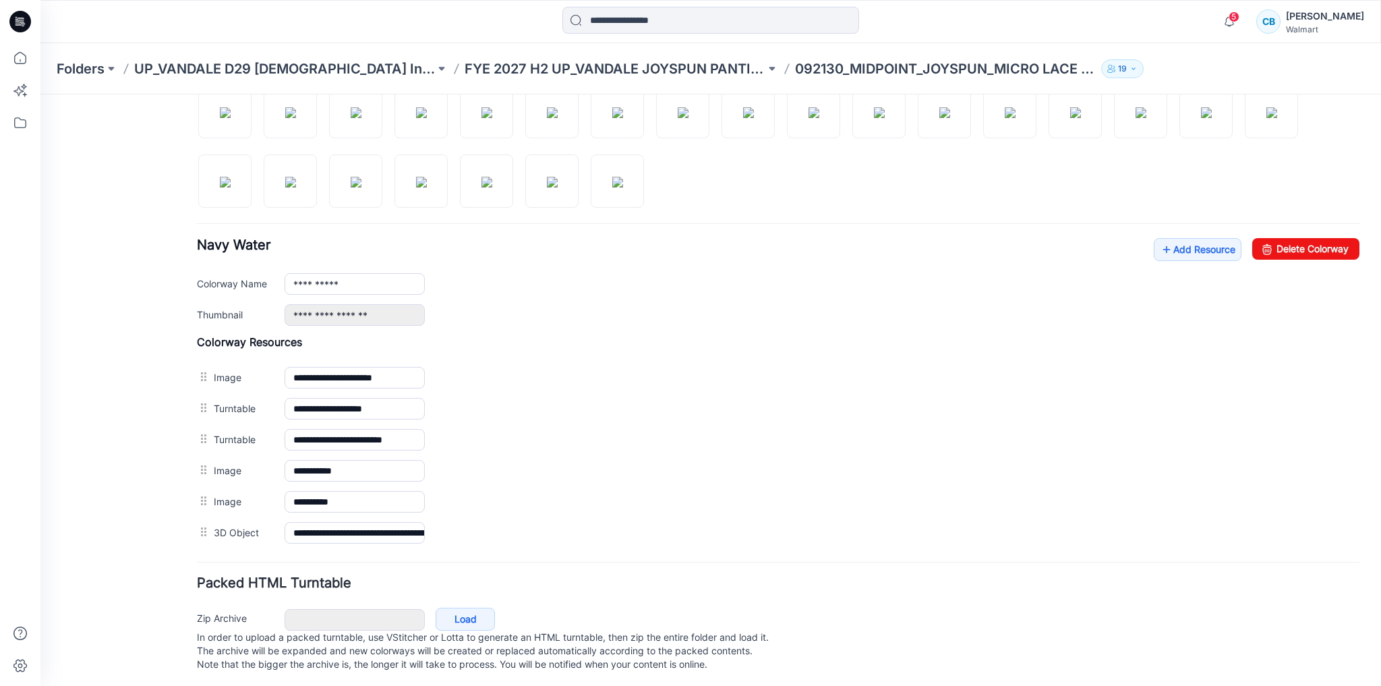
scroll to position [556, 0]
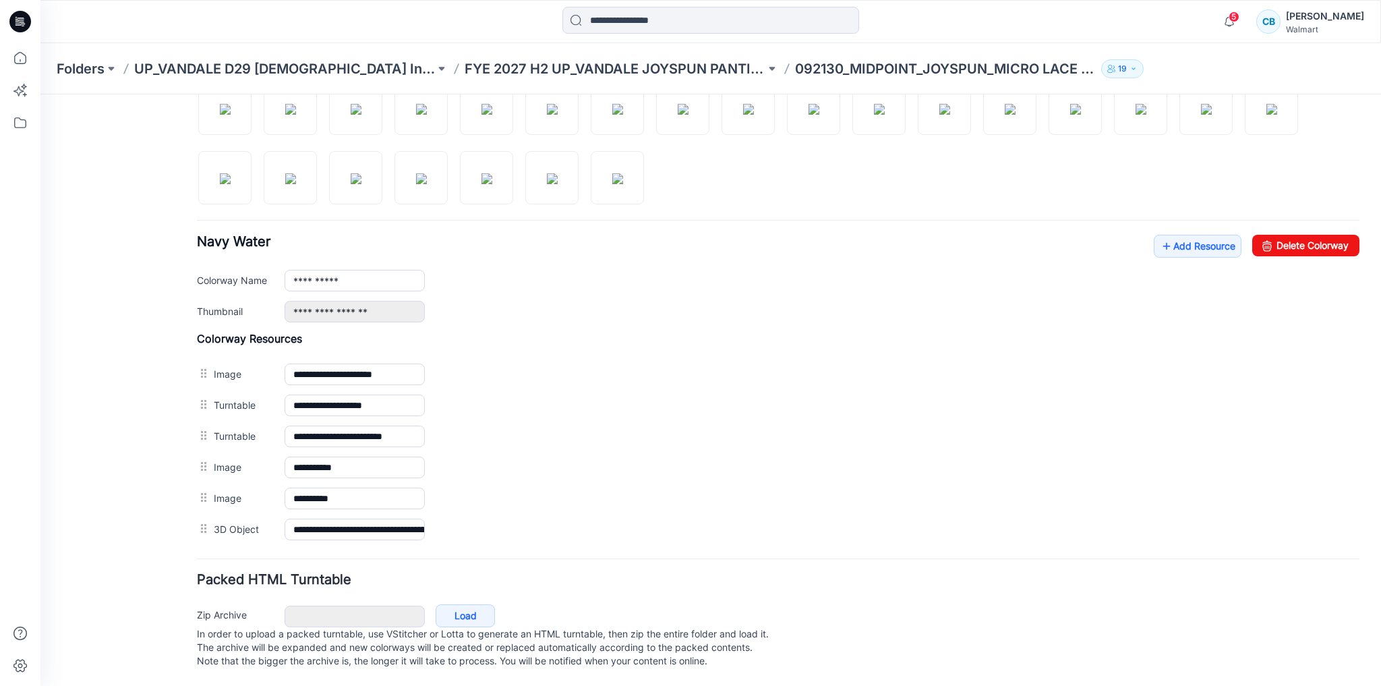
type input "**********"
click at [1190, 221] on div "Add Colorway Colorways (41)" at bounding box center [778, 253] width 1163 height 583
click at [1205, 235] on link "Add Resource" at bounding box center [1198, 246] width 88 height 23
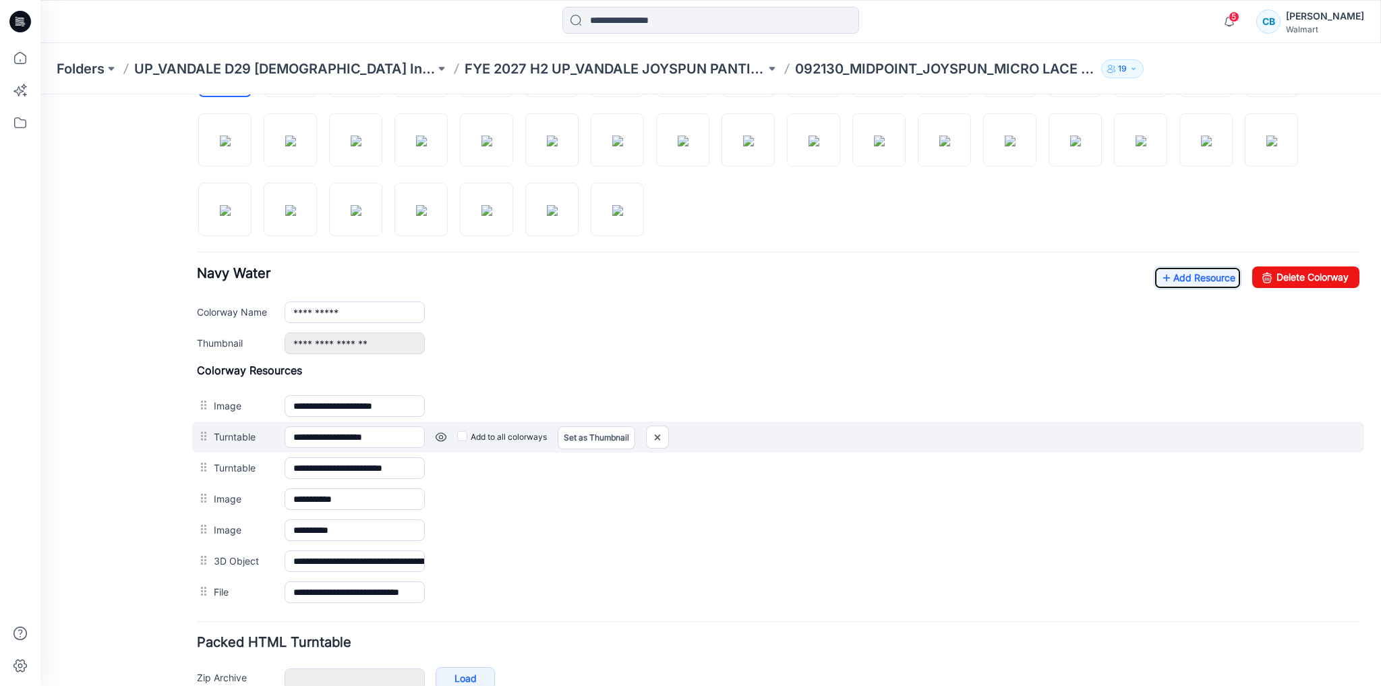
scroll to position [587, 0]
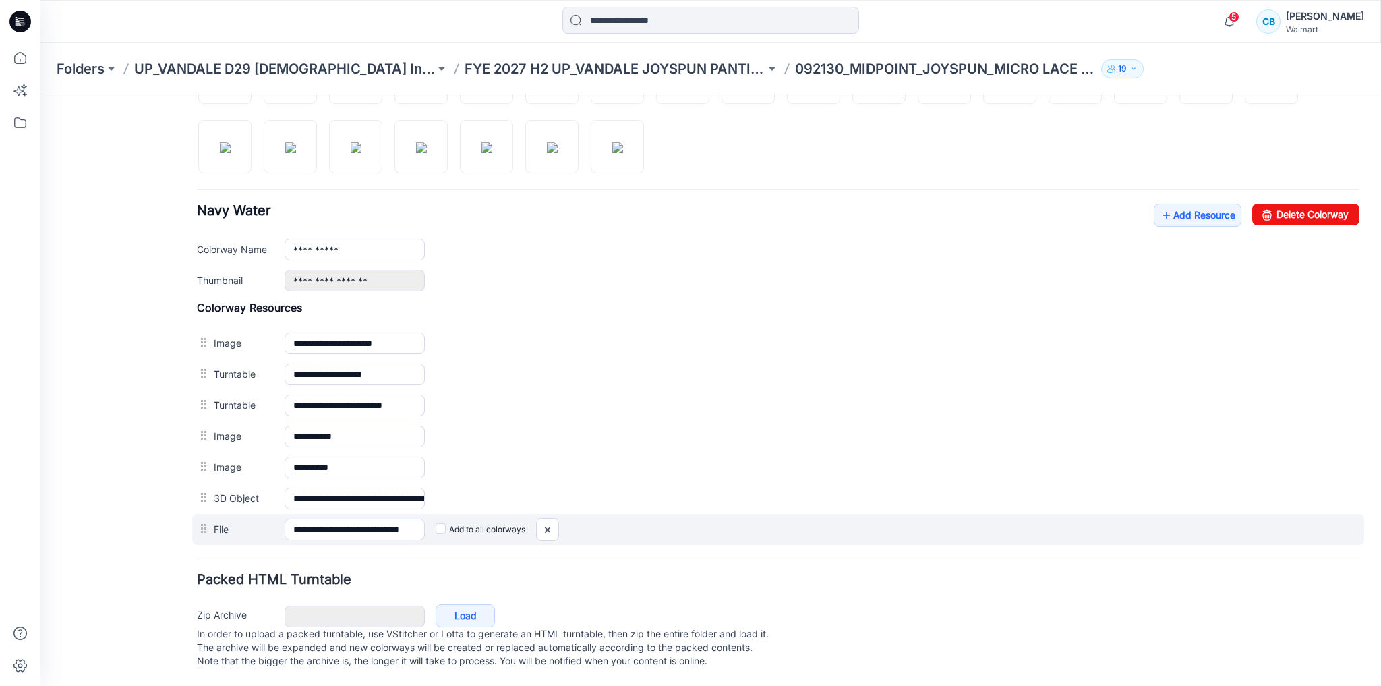
click at [451, 519] on label "Add to all colorways" at bounding box center [481, 530] width 90 height 22
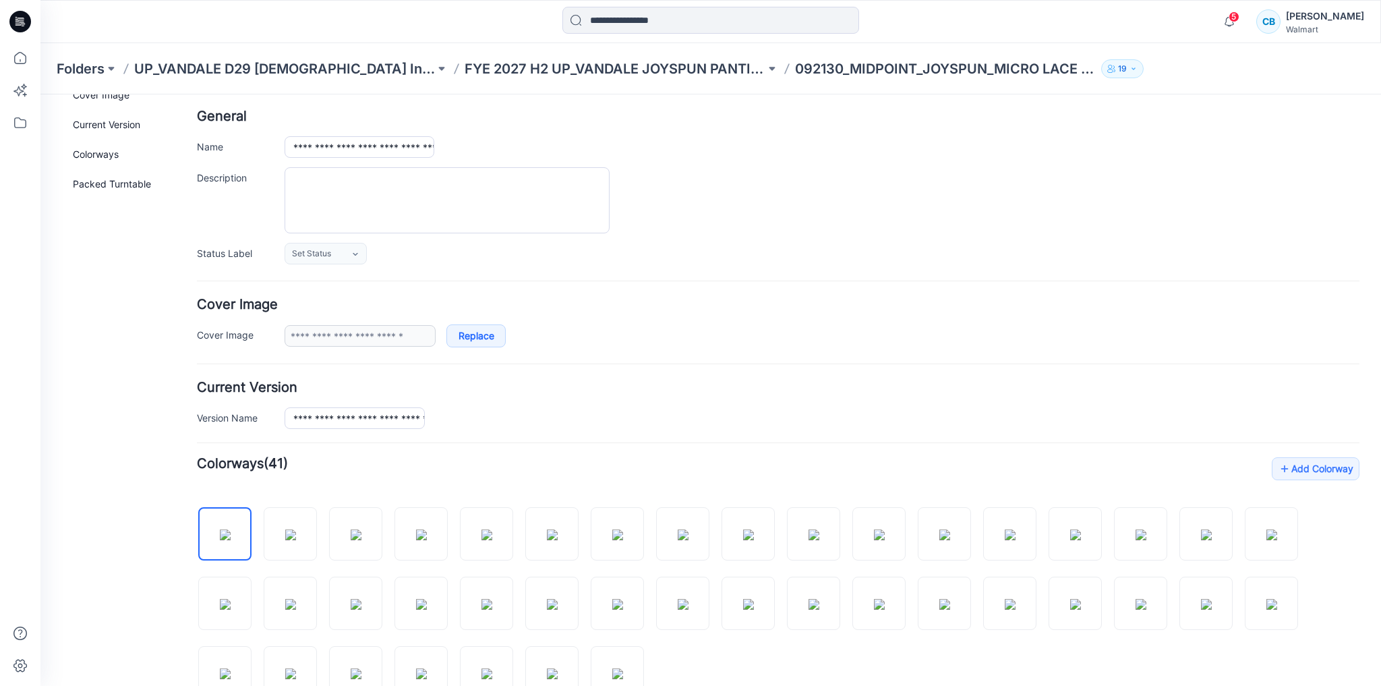
scroll to position [0, 0]
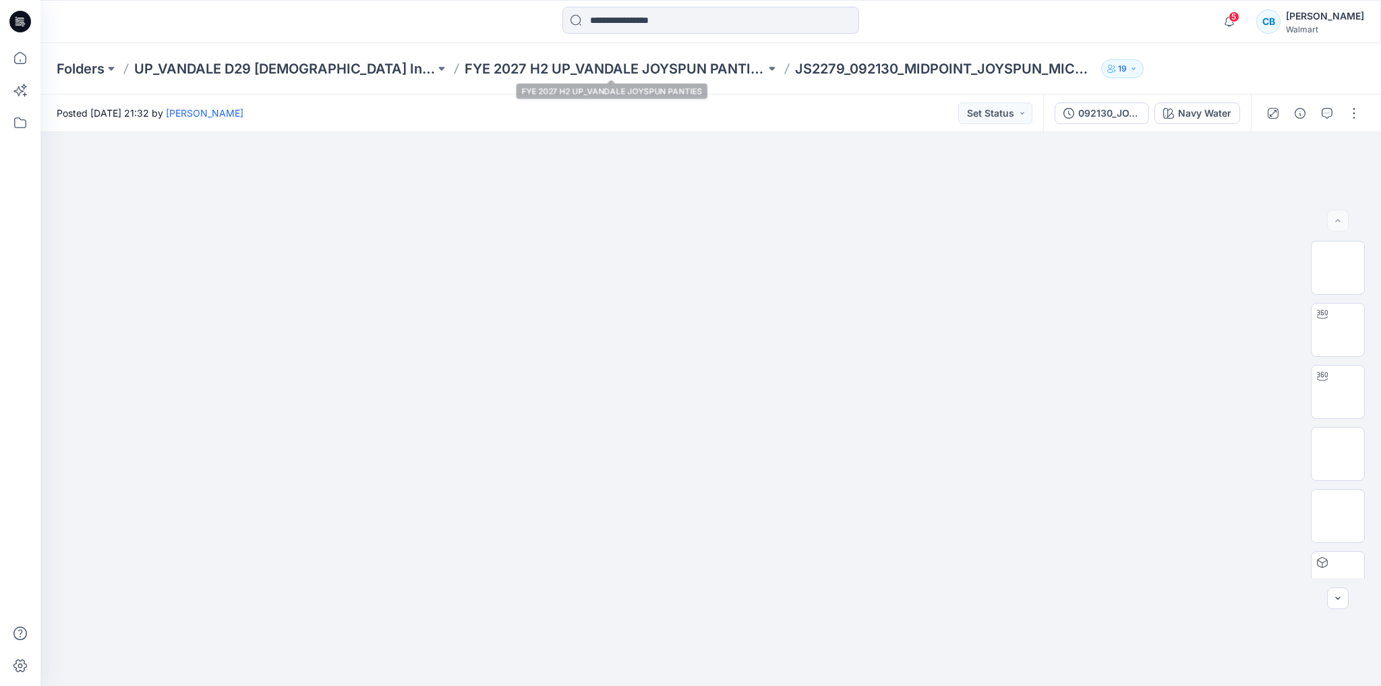
click at [700, 53] on div "Folders UP_VANDALE D29 Ladies Intimates - Joyspun FYE 2027 H2 UP_VANDALE JOYSPU…" at bounding box center [710, 68] width 1341 height 51
click at [711, 65] on p "FYE 2027 H2 UP_VANDALE JOYSPUN PANTIES" at bounding box center [615, 68] width 301 height 19
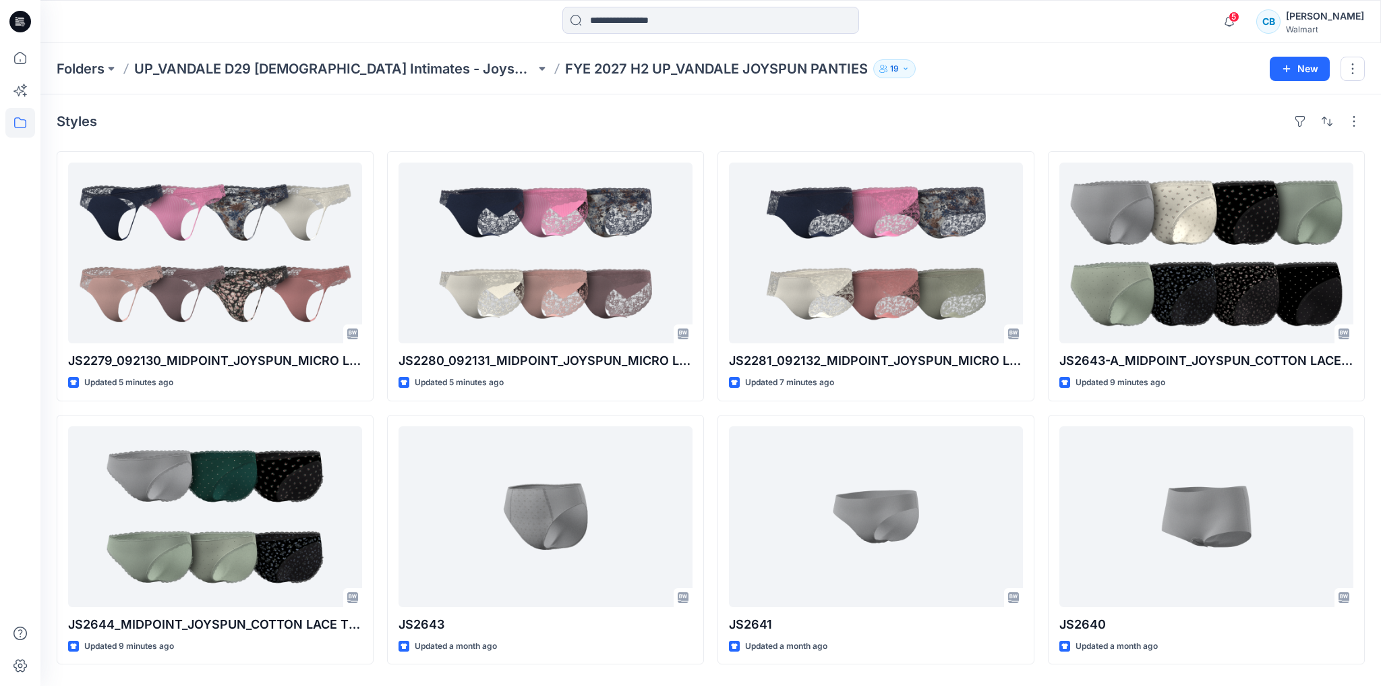
click at [1331, 19] on div "[PERSON_NAME]" at bounding box center [1325, 16] width 78 height 16
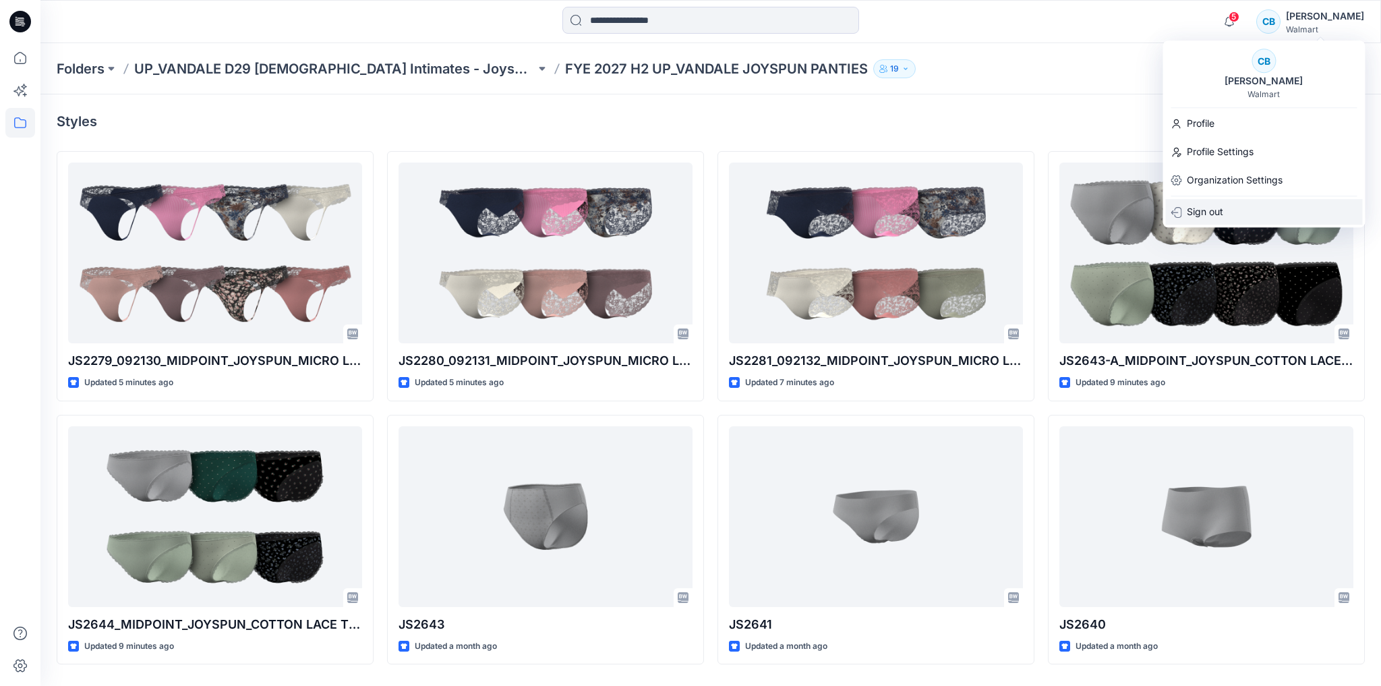
click at [1226, 204] on div "Sign out" at bounding box center [1264, 212] width 197 height 26
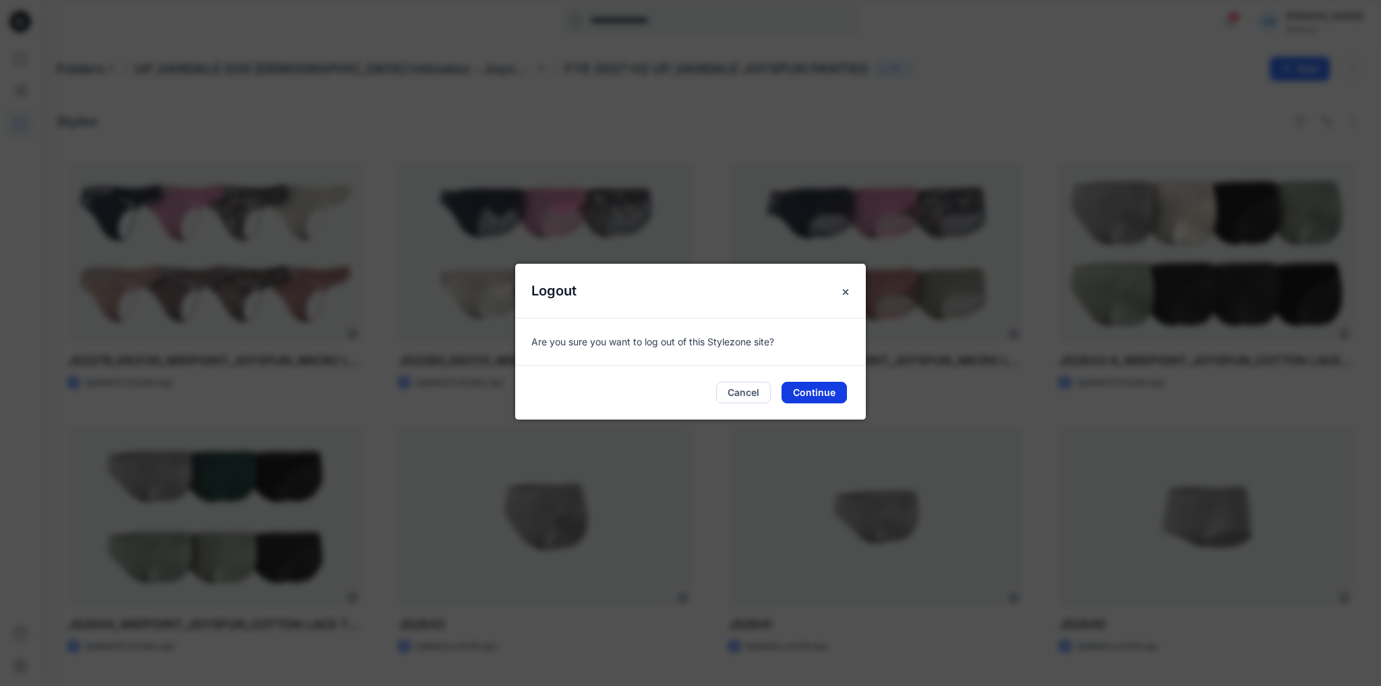
click at [822, 391] on button "Continue" at bounding box center [814, 393] width 65 height 22
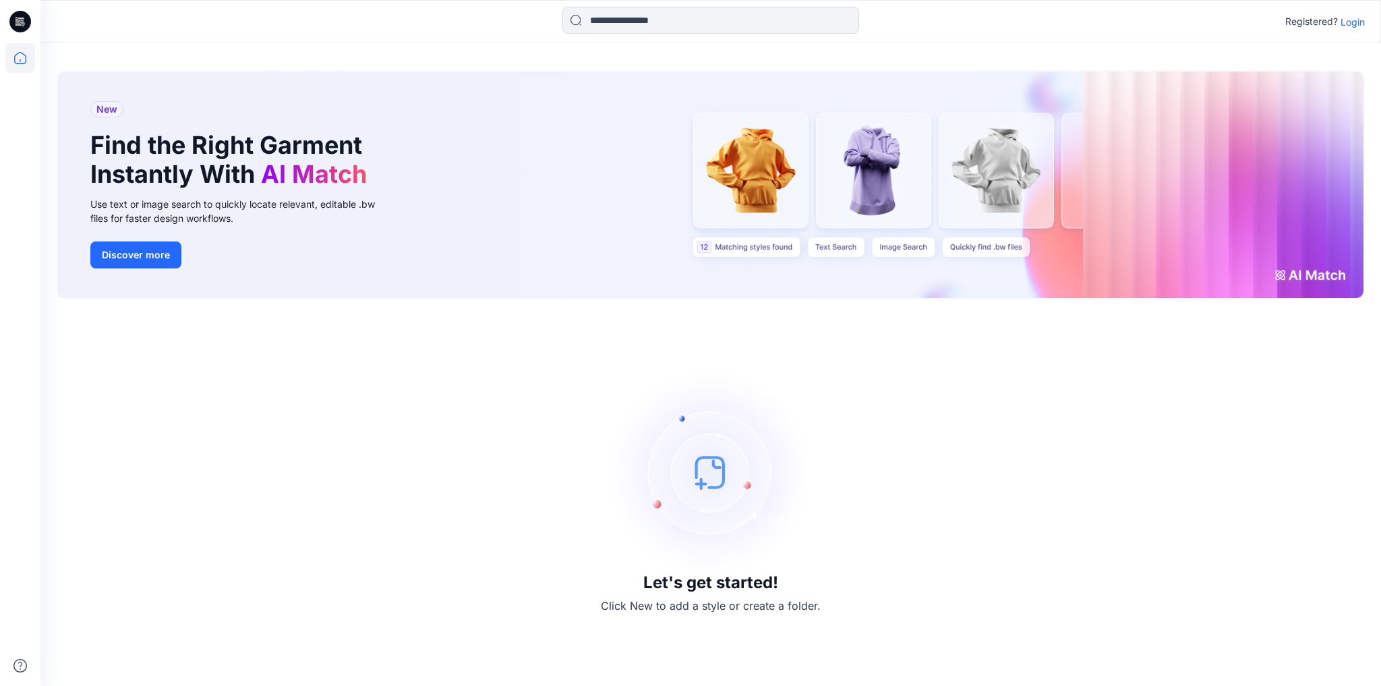
click at [1357, 30] on div "Registered? Login" at bounding box center [710, 22] width 1340 height 30
click at [1362, 21] on p "Login" at bounding box center [1353, 22] width 24 height 14
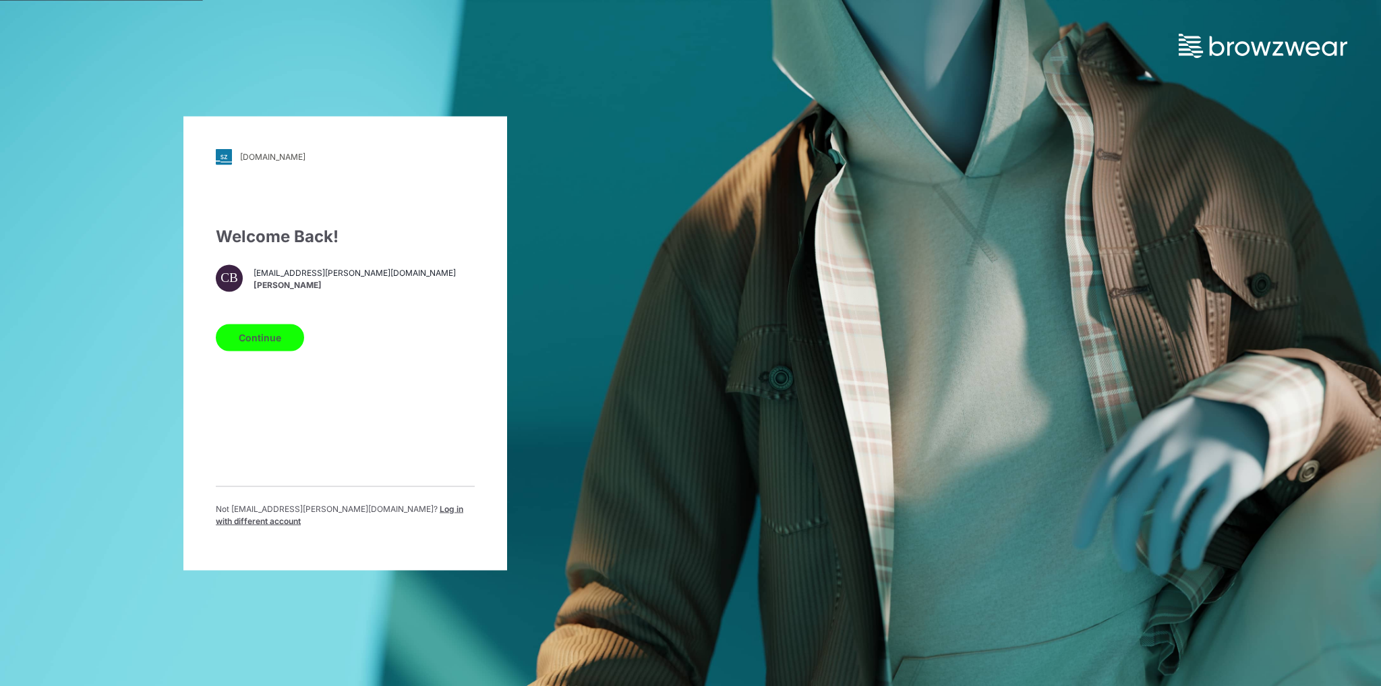
click at [381, 513] on span "Log in with different account" at bounding box center [340, 514] width 248 height 22
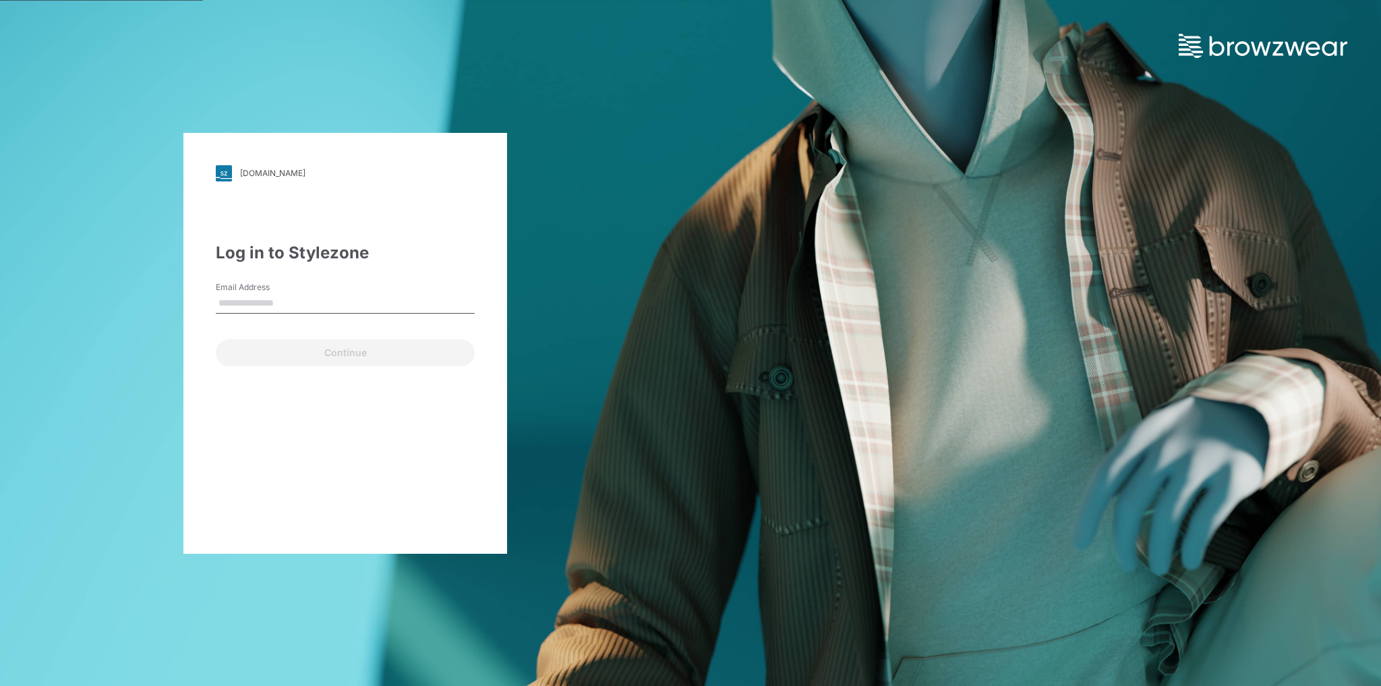
type input "**********"
click at [338, 348] on button "Continue" at bounding box center [345, 352] width 259 height 27
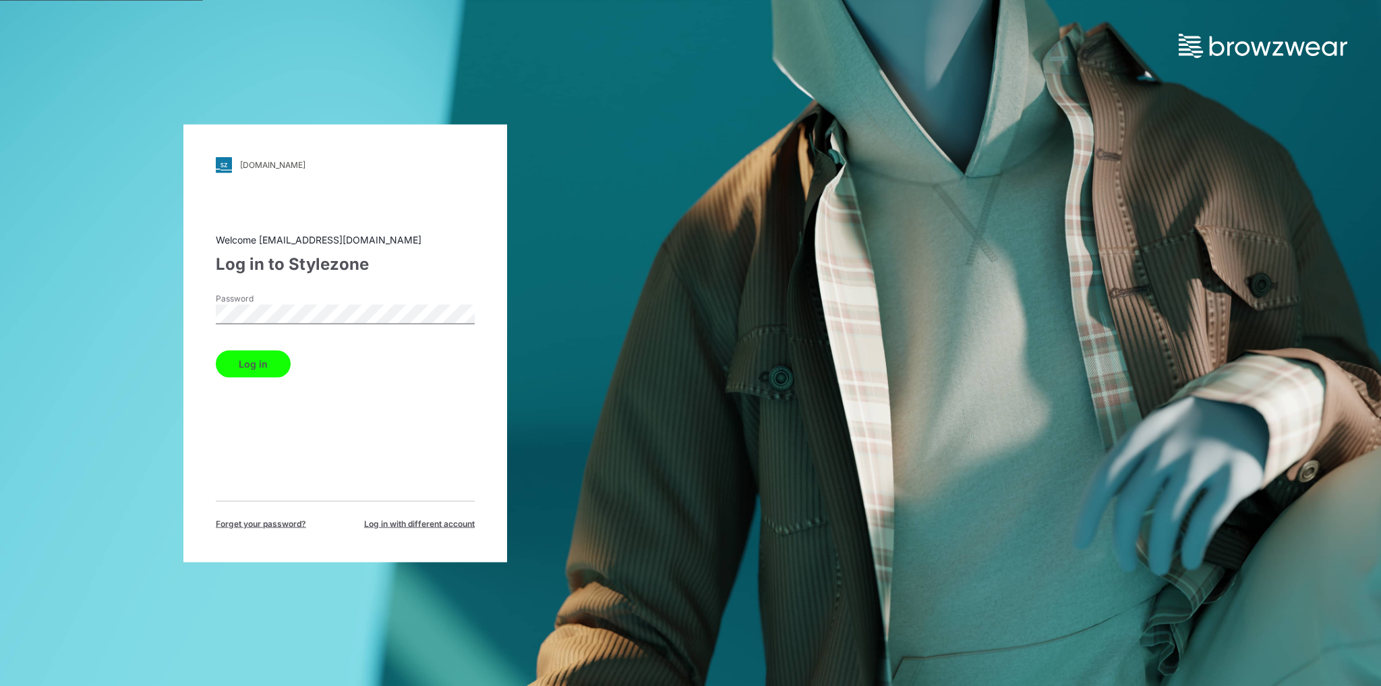
click at [256, 366] on button "Log in" at bounding box center [253, 363] width 75 height 27
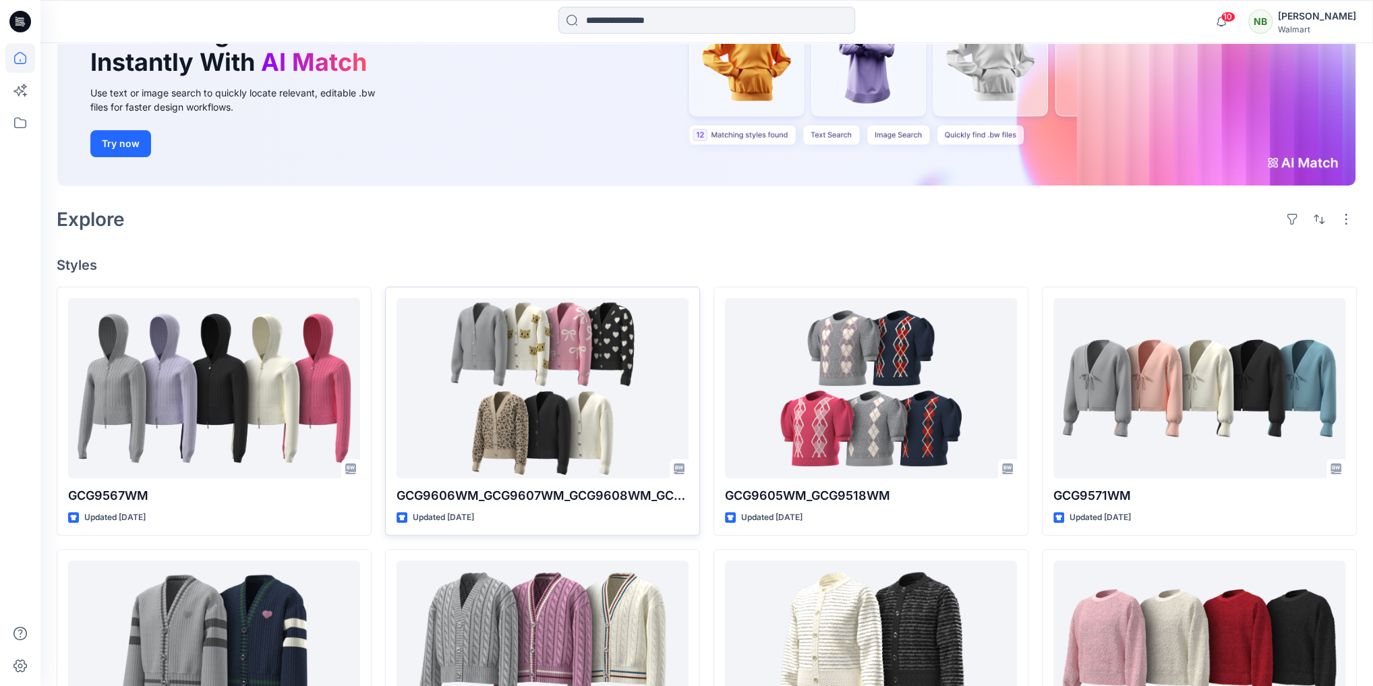
scroll to position [162, 0]
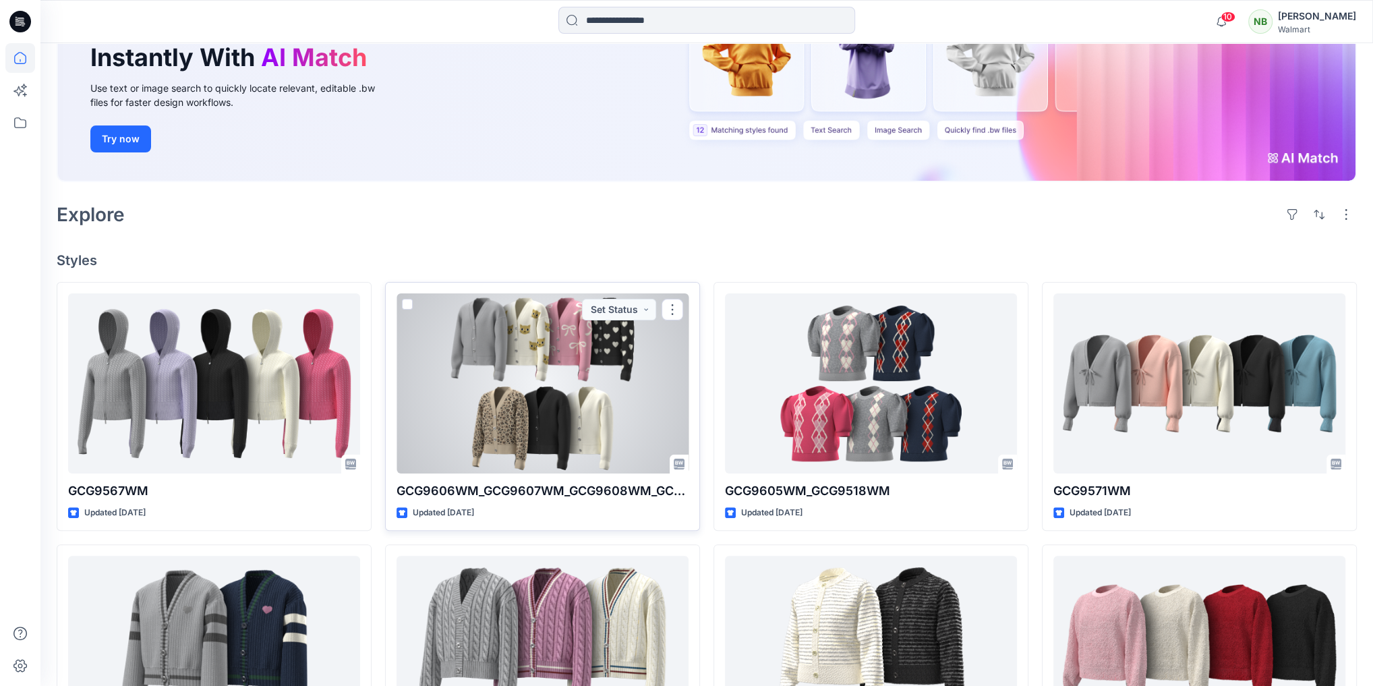
click at [602, 379] on div at bounding box center [543, 382] width 292 height 179
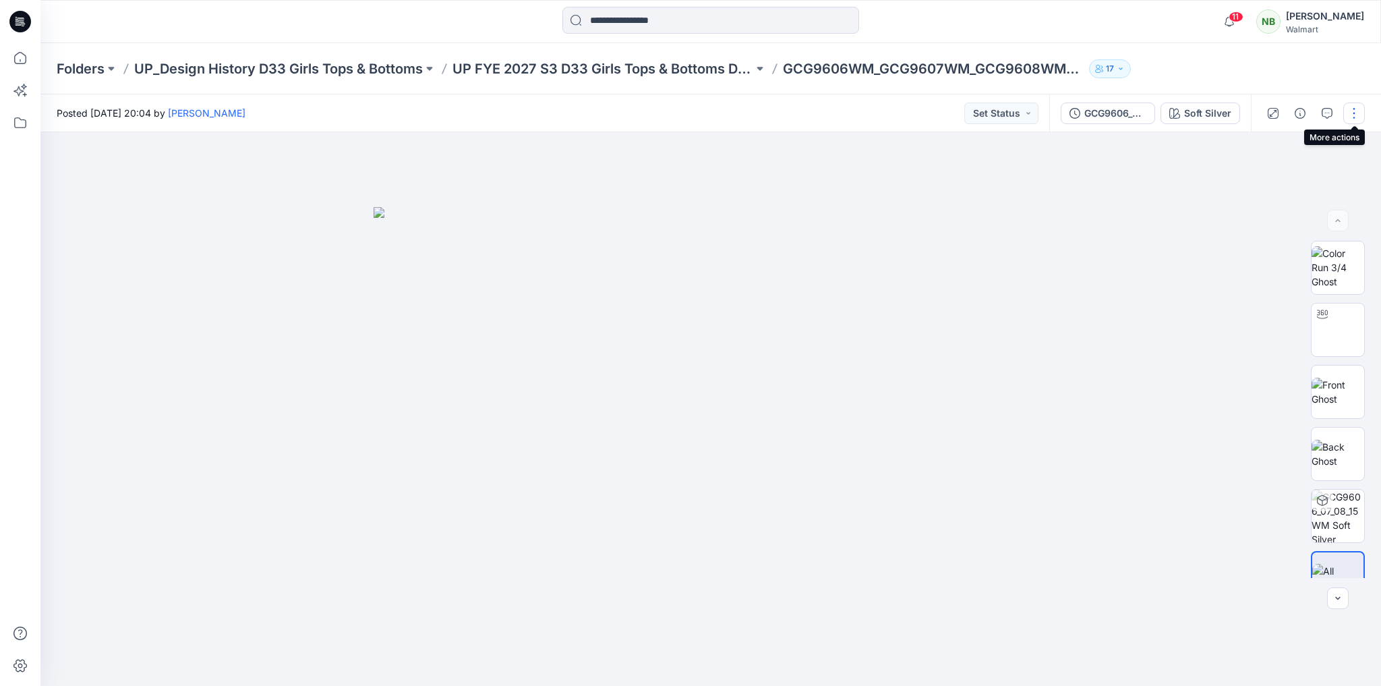
click at [1358, 117] on button "button" at bounding box center [1355, 114] width 22 height 22
click at [1290, 174] on button "Edit" at bounding box center [1298, 182] width 124 height 25
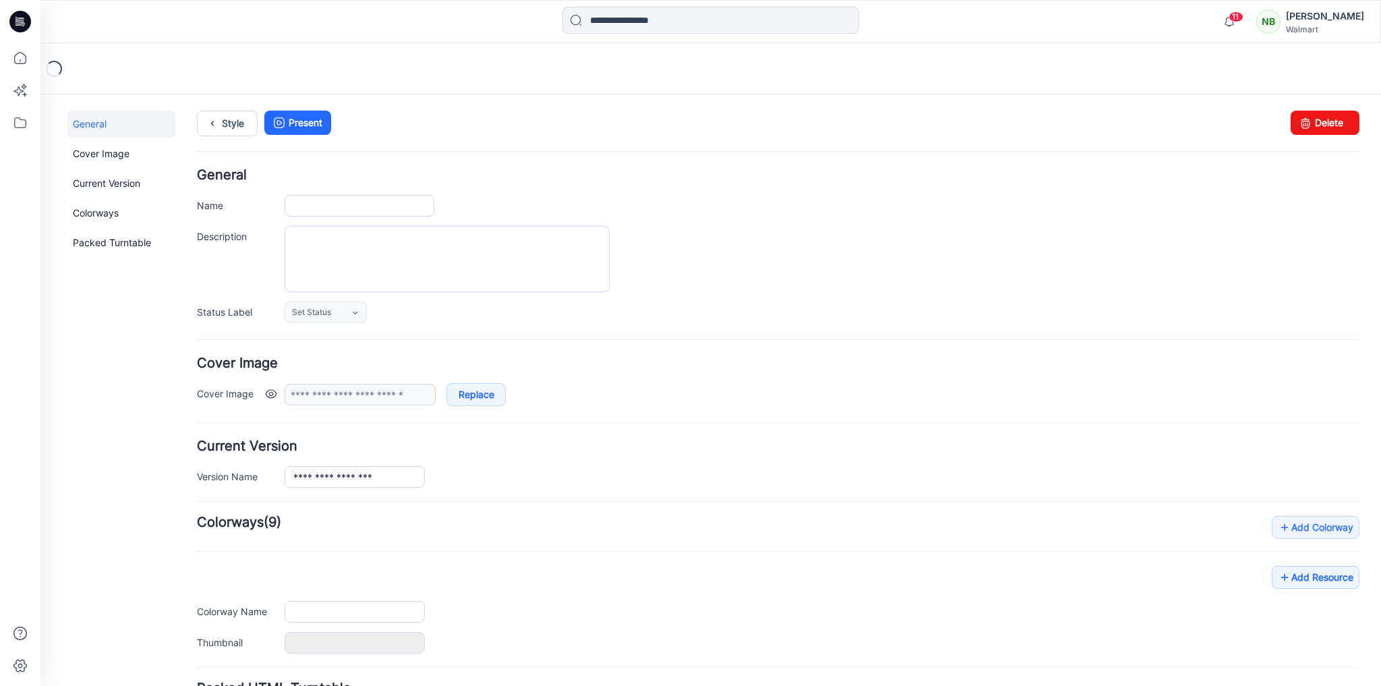
type input "**********"
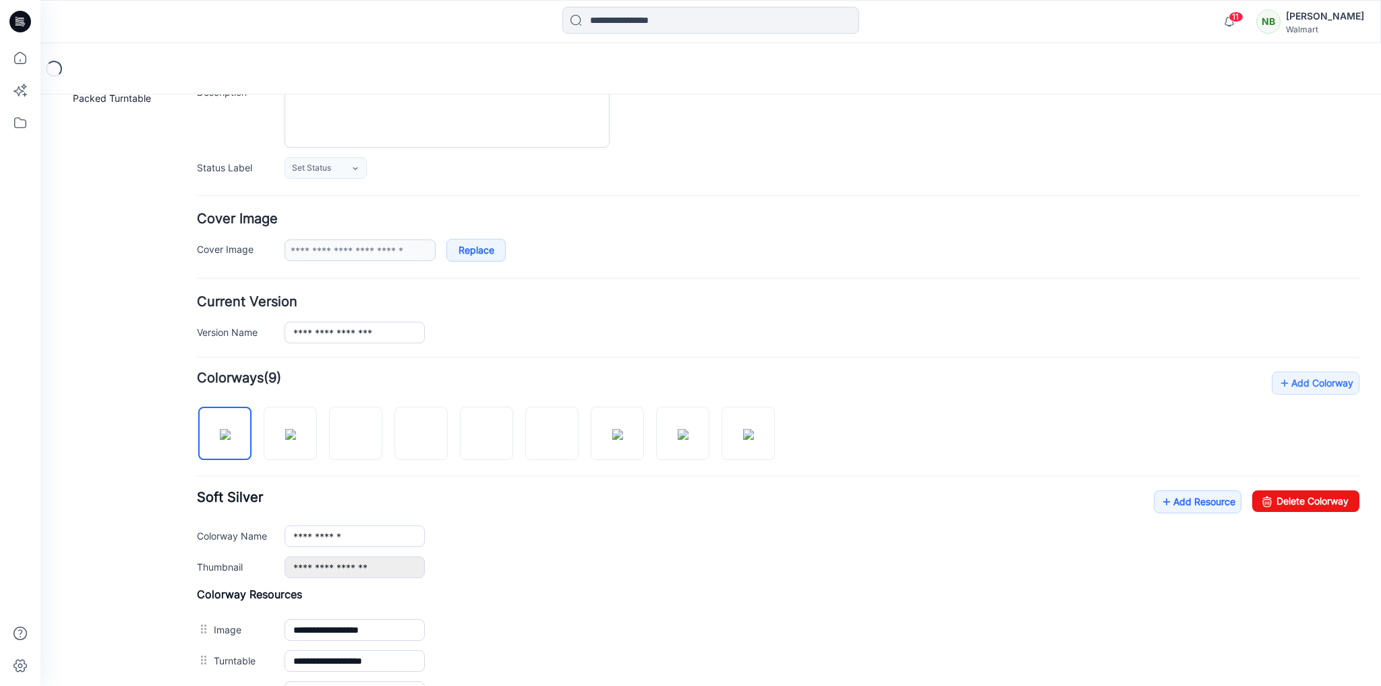
scroll to position [162, 0]
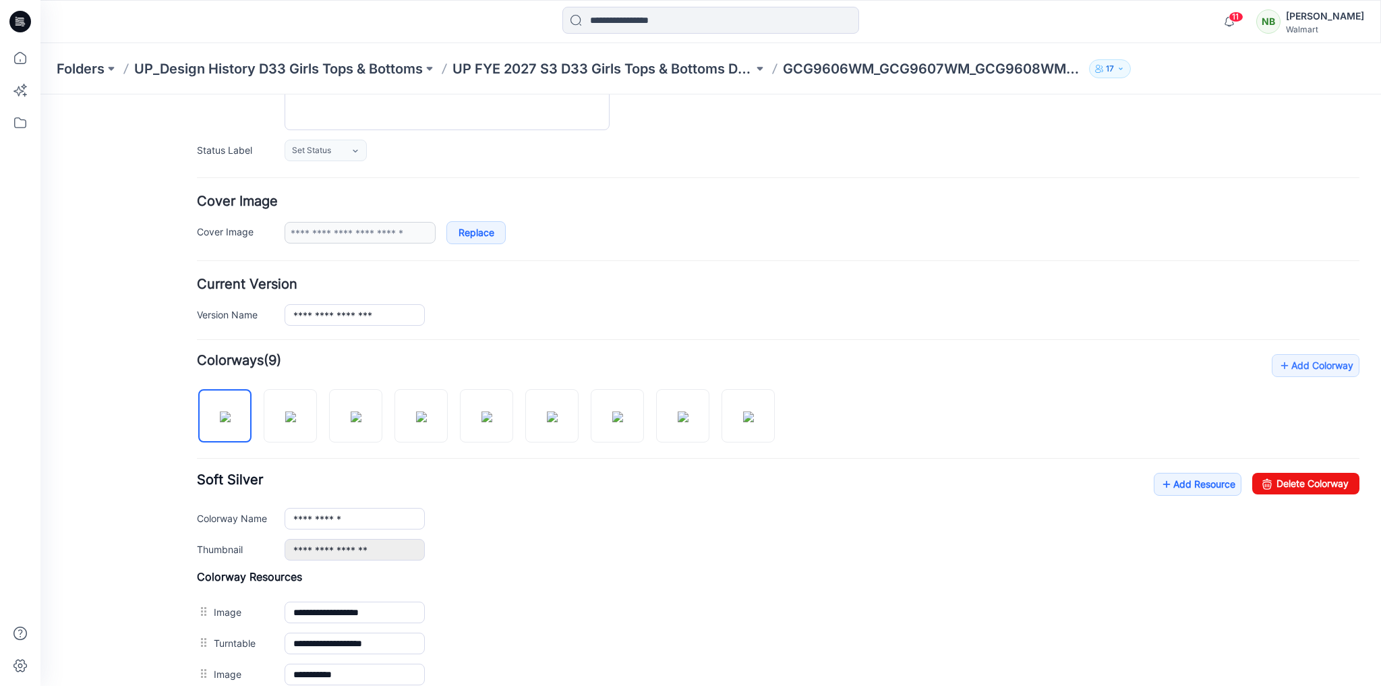
click at [711, 499] on div "**********" at bounding box center [778, 517] width 1163 height 88
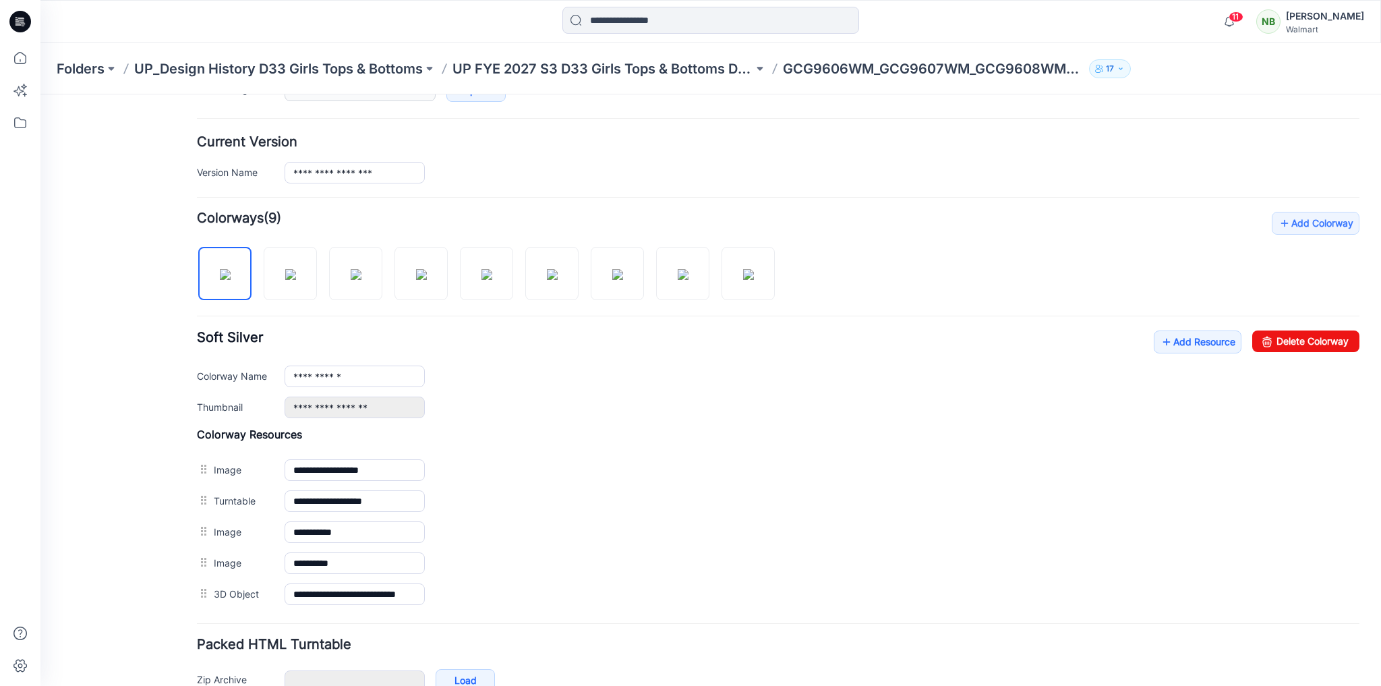
scroll to position [373, 0]
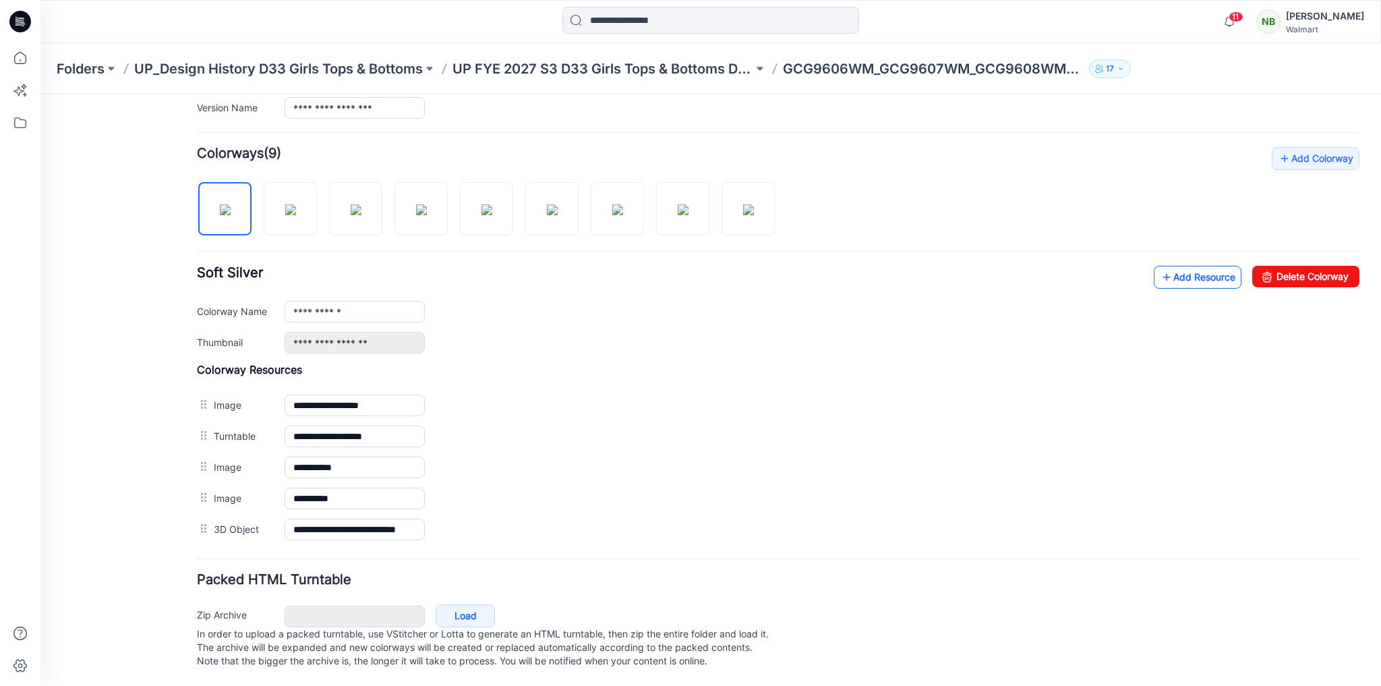
click at [1186, 268] on link "Add Resource" at bounding box center [1198, 277] width 88 height 23
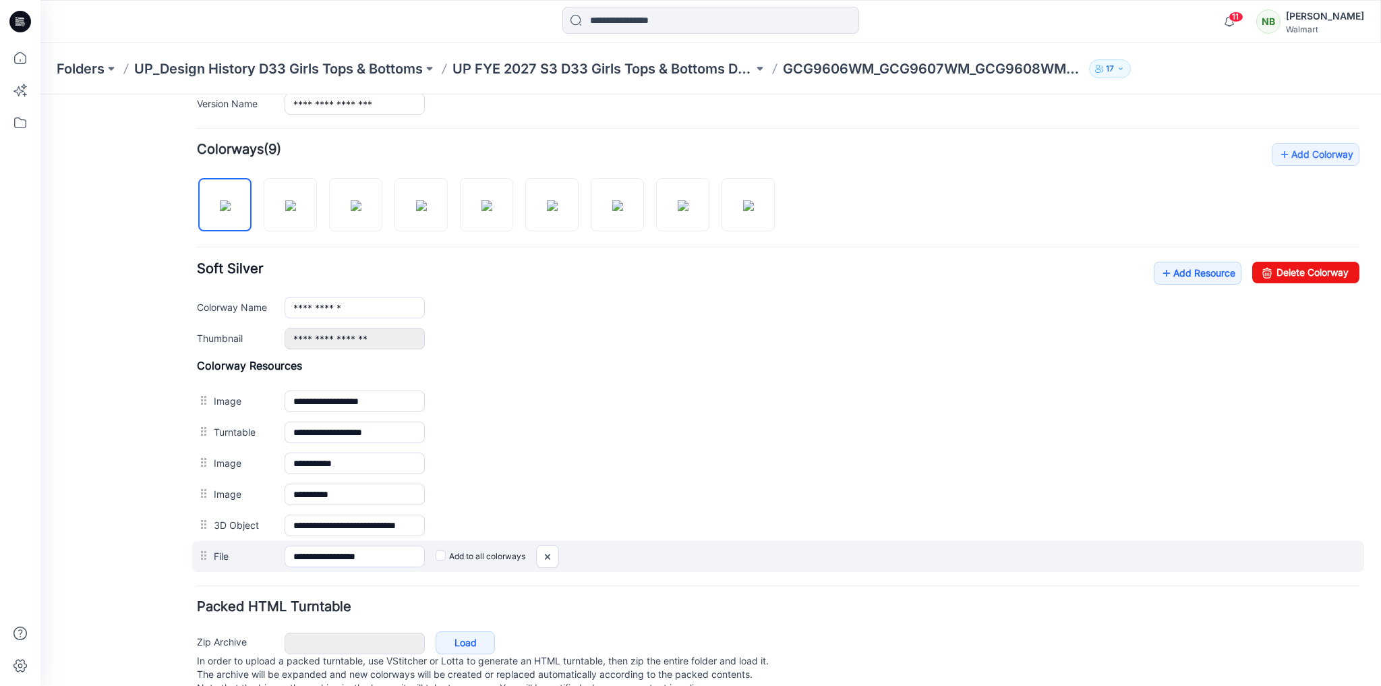
click at [444, 546] on label "Add to all colorways" at bounding box center [481, 557] width 90 height 22
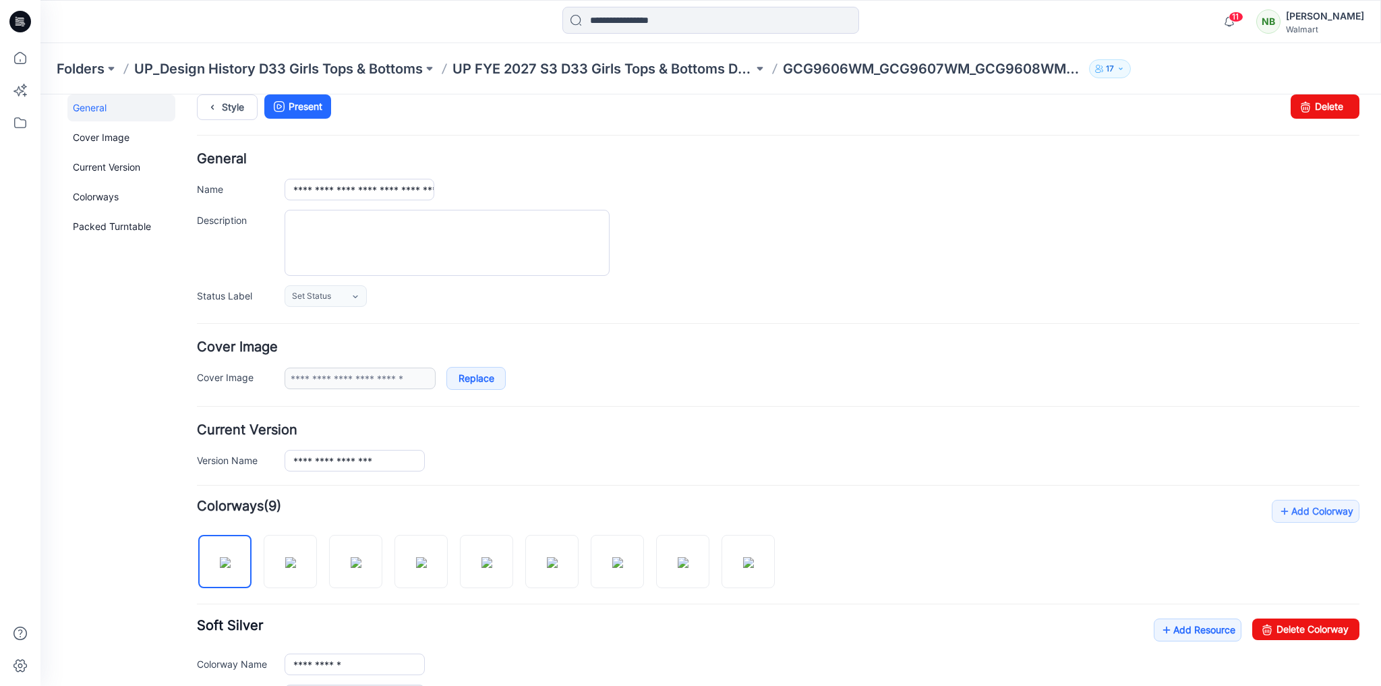
scroll to position [0, 0]
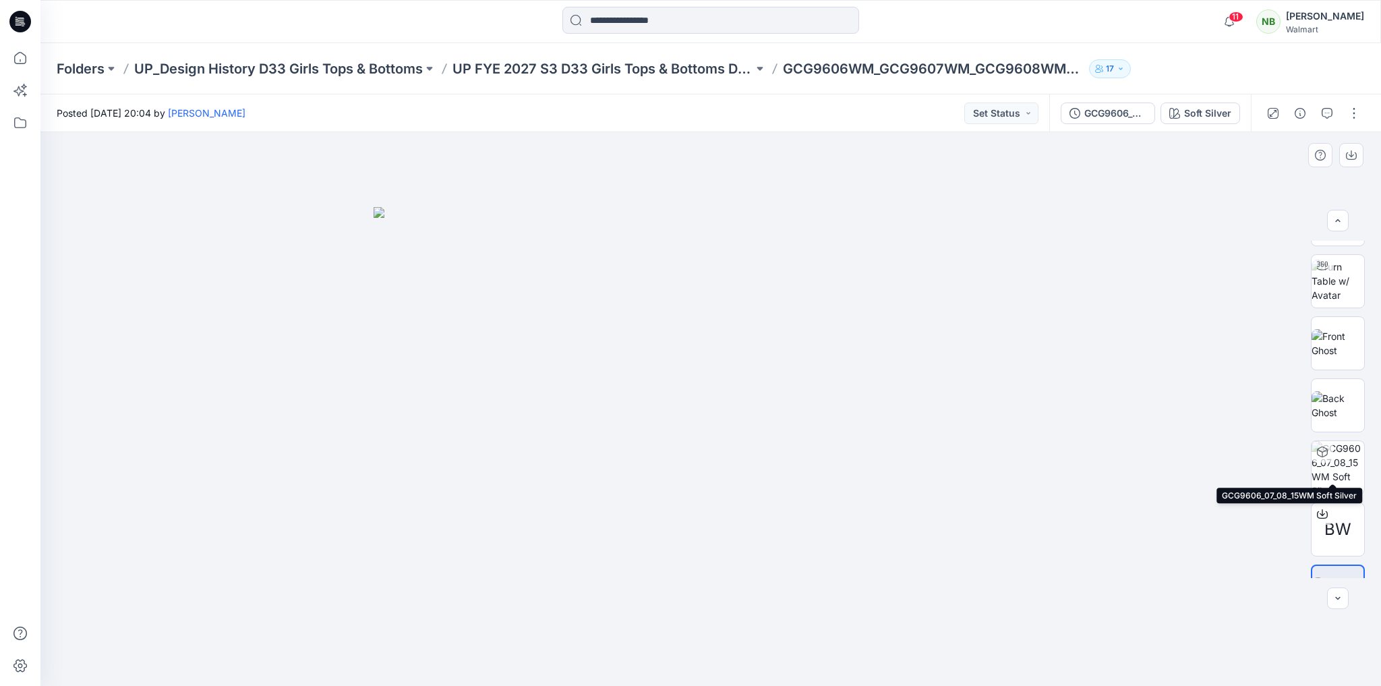
scroll to position [88, 0]
